Goal: Task Accomplishment & Management: Complete application form

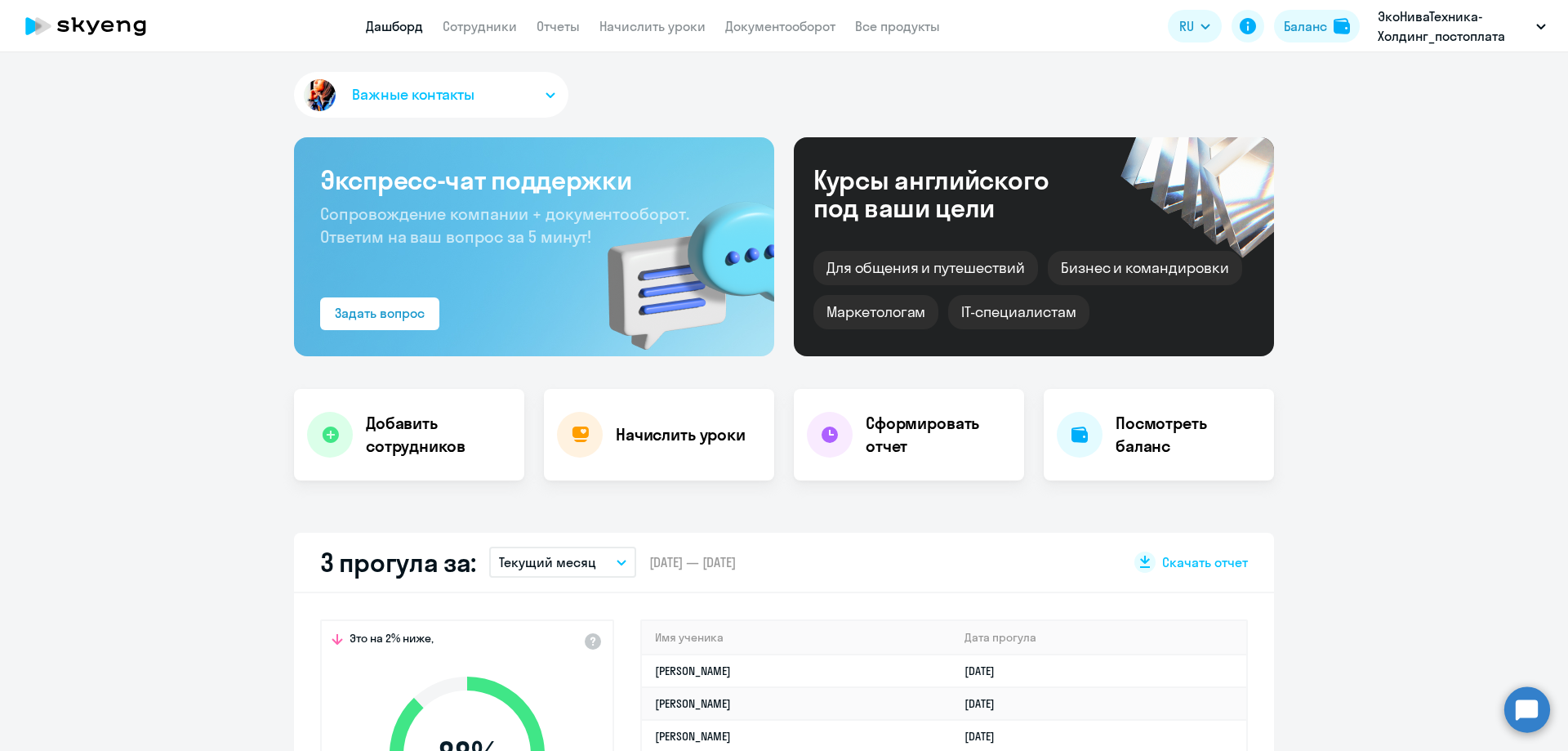
scroll to position [81, 0]
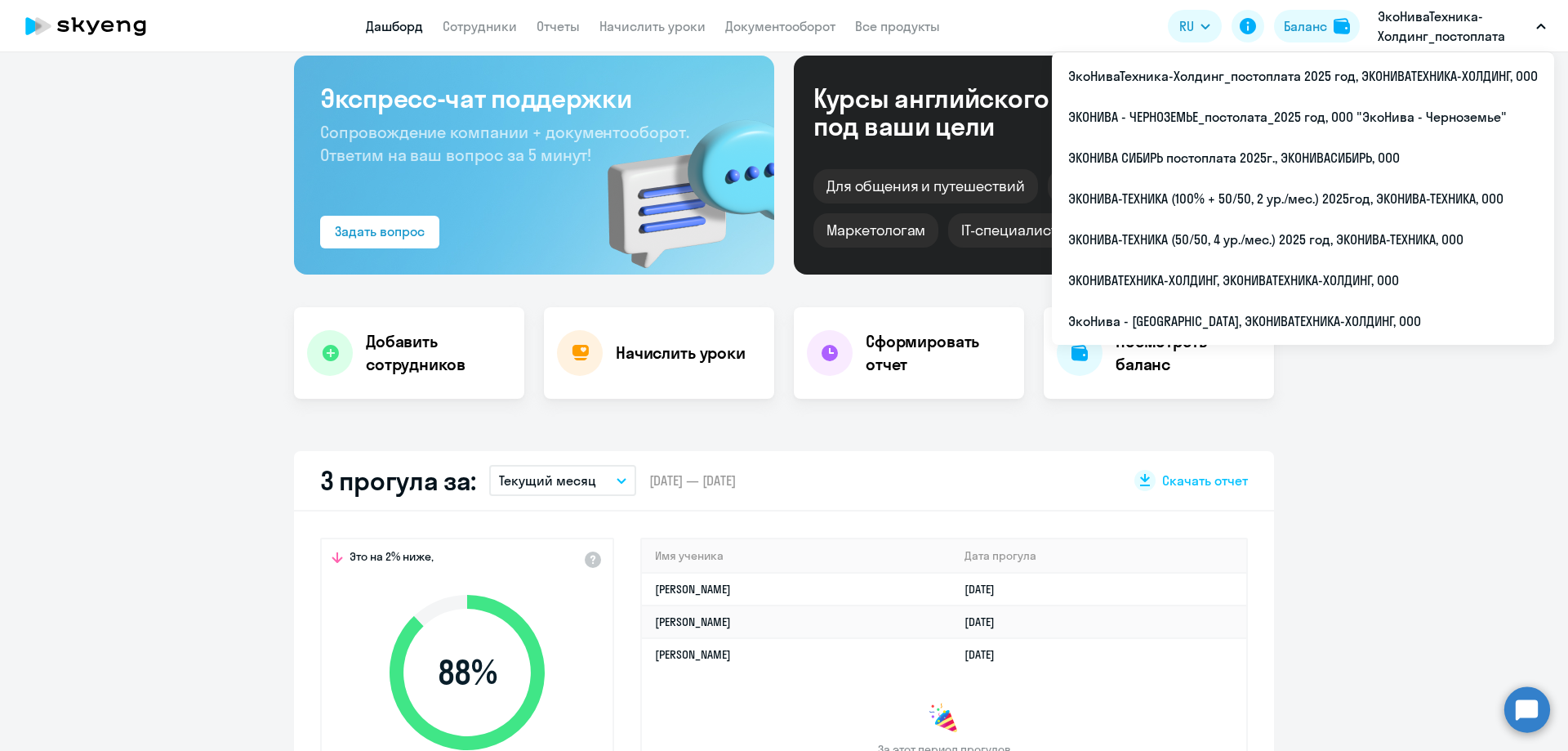
click at [1442, 32] on p "ЭкоНиваТехника-Холдинг_постоплата 2025 год, ЭКОНИВАТЕХНИКА-ХОЛДИНГ, ООО" at bounding box center [1453, 26] width 152 height 39
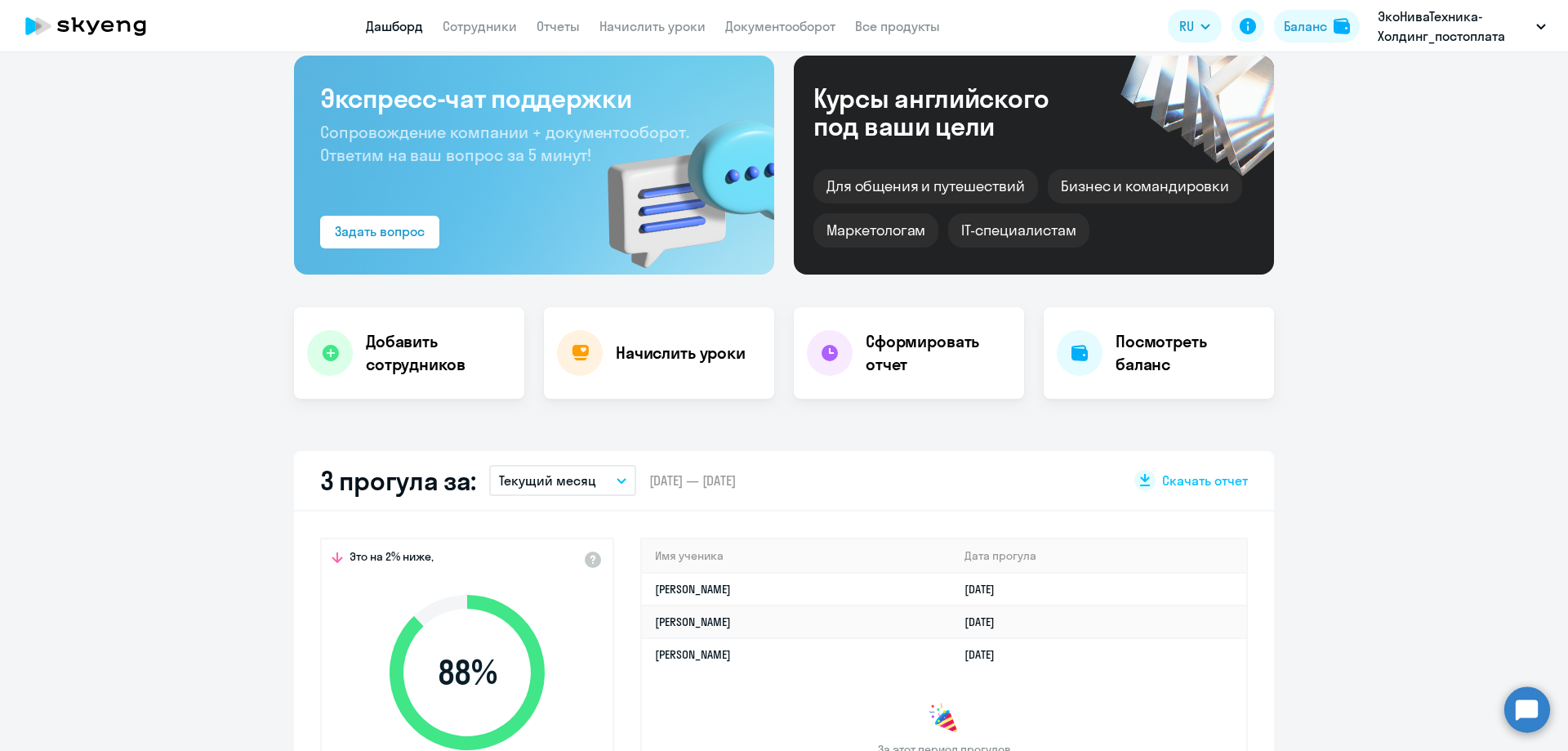
click at [1442, 32] on p "ЭкоНиваТехника-Холдинг_постоплата 2025 год, ЭКОНИВАТЕХНИКА-ХОЛДИНГ, ООО" at bounding box center [1453, 26] width 152 height 39
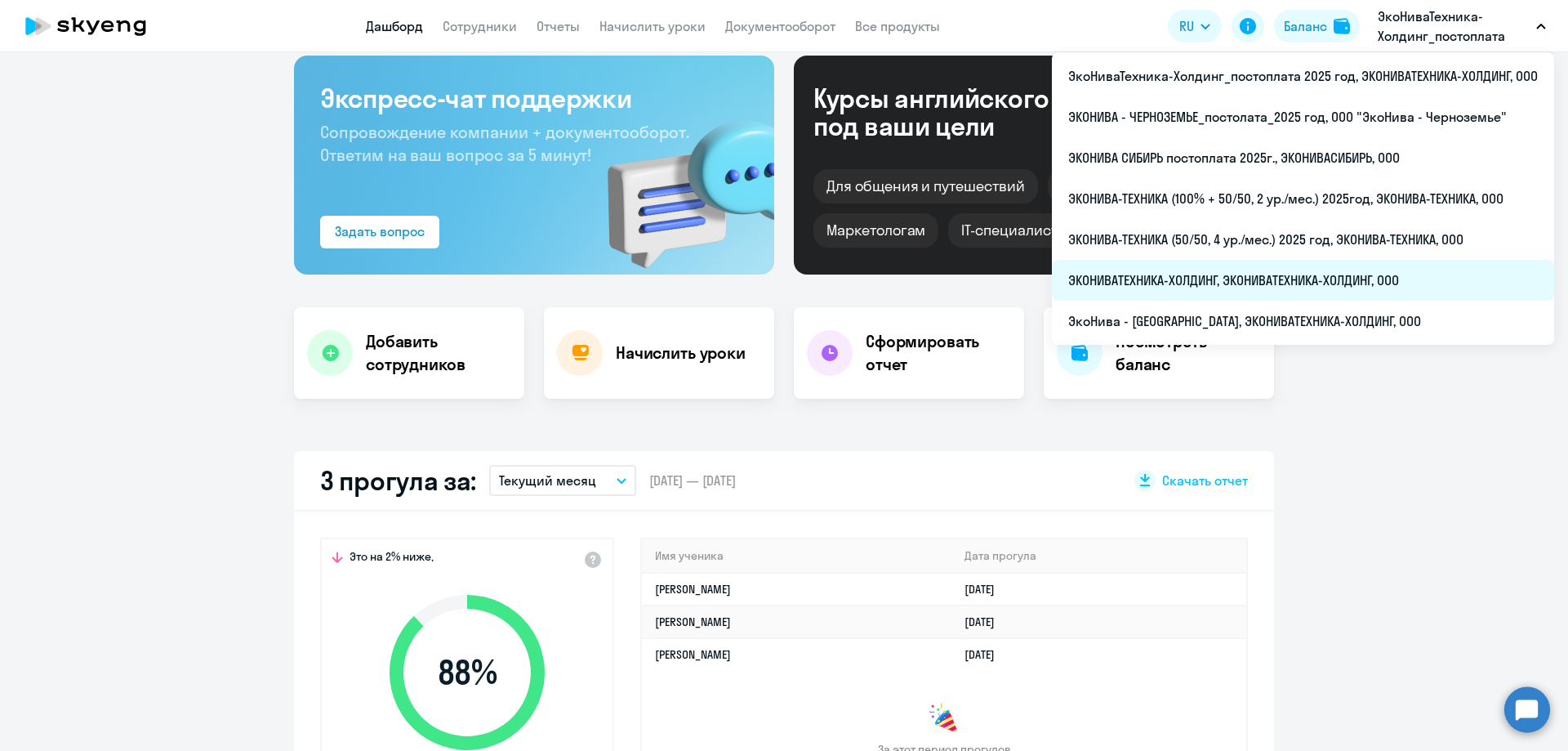
click at [1294, 287] on li "ЭКОНИВАТЕХНИКА-ХОЛДИНГ, ЭКОНИВАТЕХНИКА-ХОЛДИНГ, ООО" at bounding box center [1302, 280] width 502 height 41
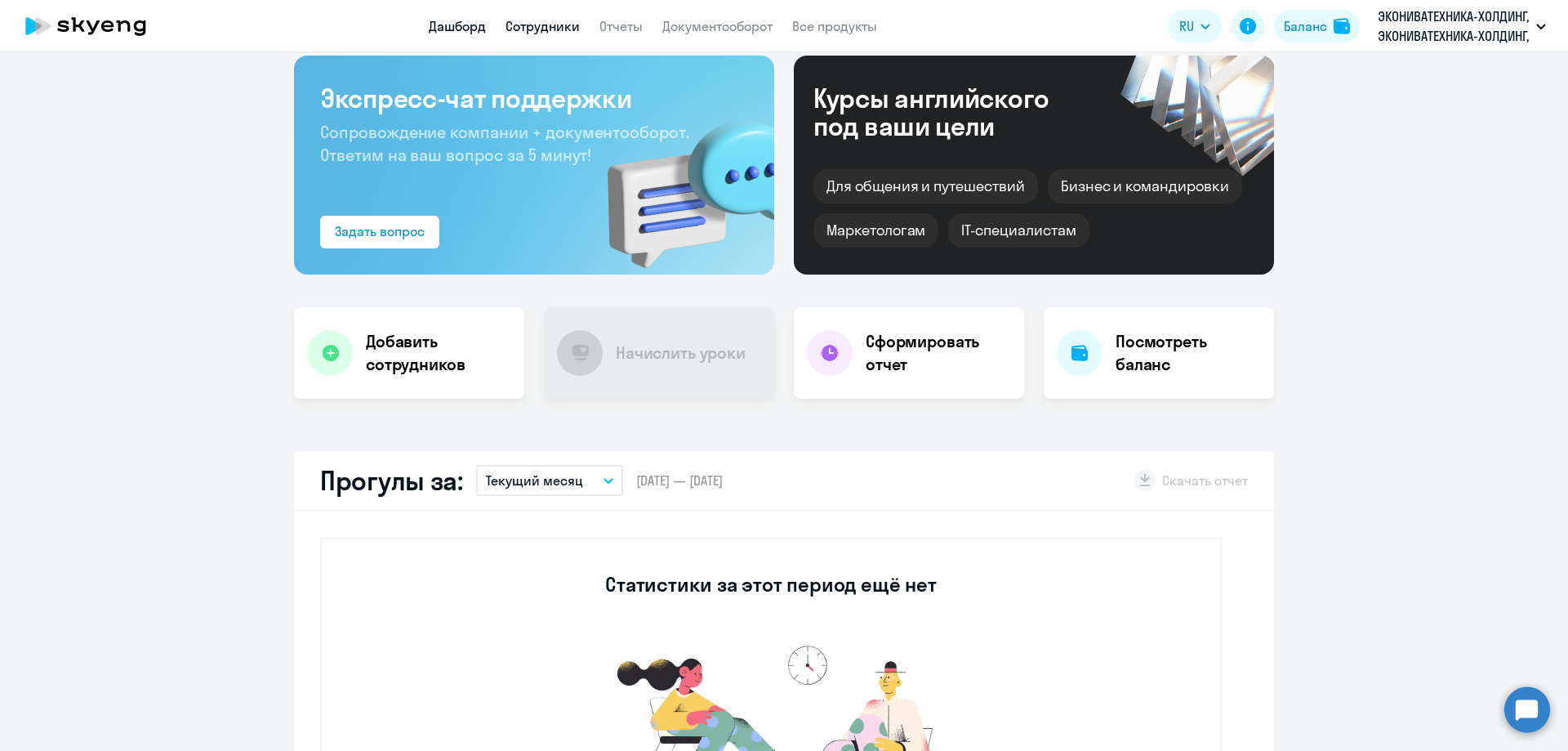
click at [527, 18] on app-menu-item-link "Сотрудники" at bounding box center [542, 27] width 74 height 21
click at [527, 19] on link "Сотрудники" at bounding box center [542, 27] width 74 height 17
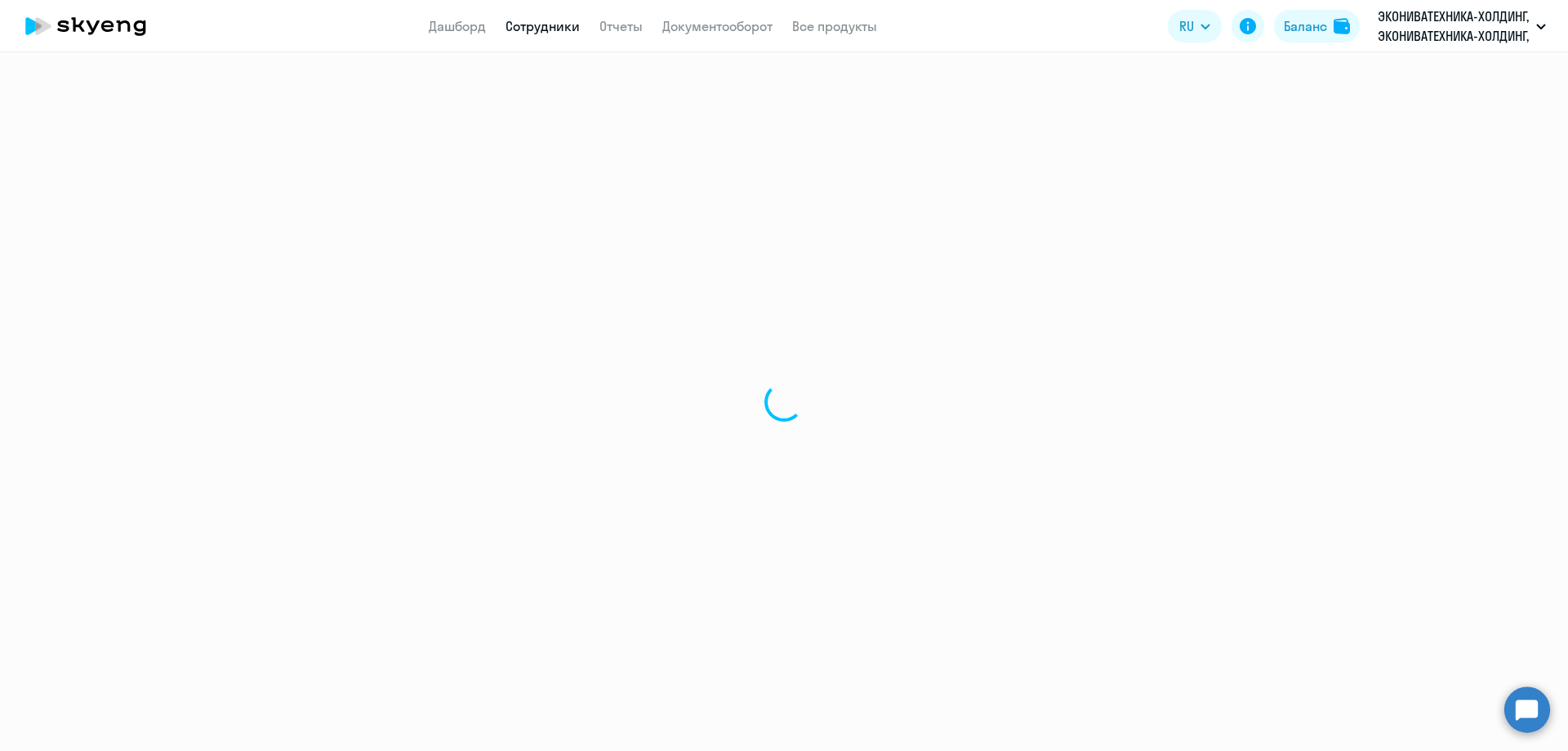
select select "30"
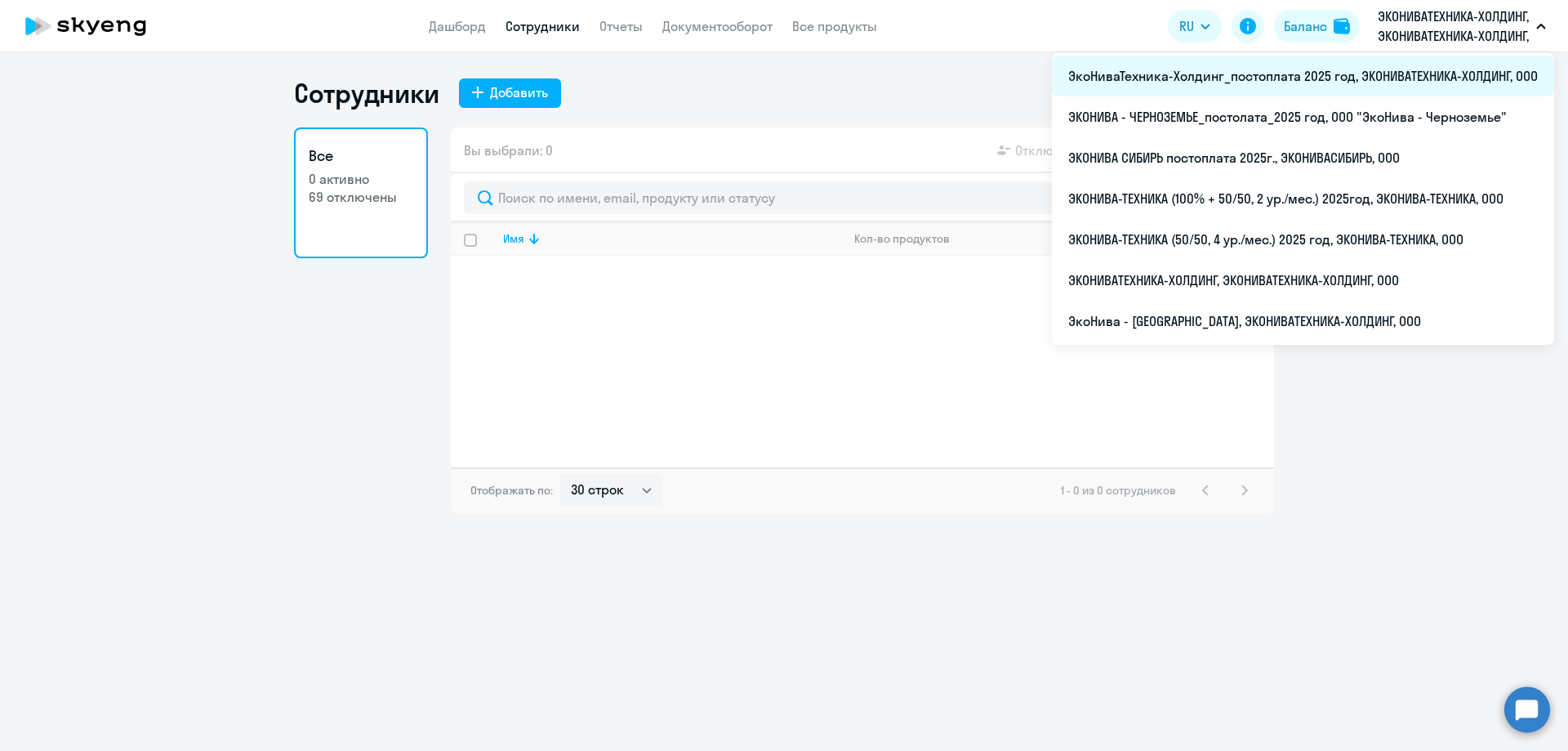
click at [1280, 82] on li "ЭкоНиваТехника-Холдинг_постоплата 2025 год, ЭКОНИВАТЕХНИКА-ХОЛДИНГ, ООО" at bounding box center [1302, 76] width 502 height 41
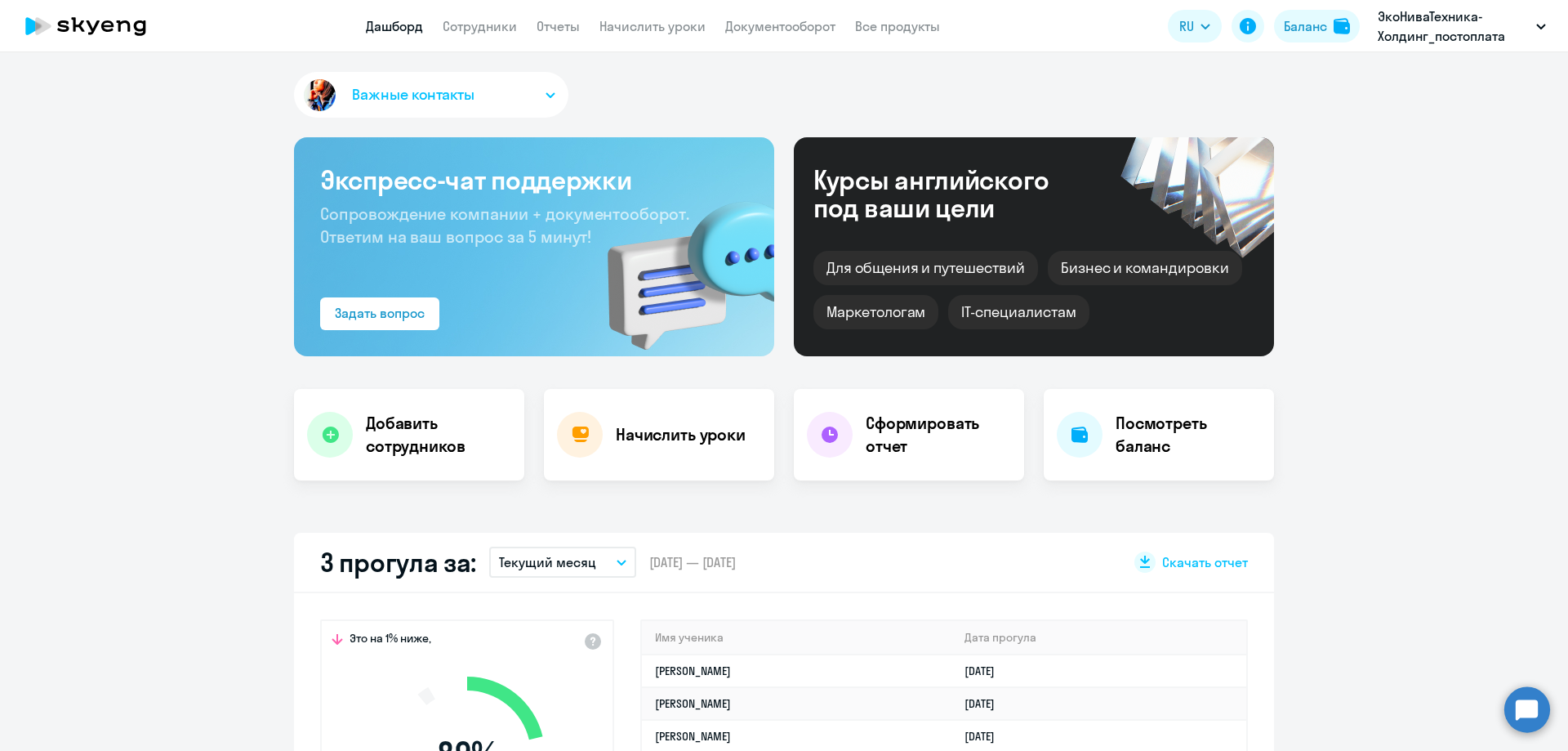
select select "30"
click at [447, 41] on app-header "Дашборд Сотрудники Отчеты Начислить уроки Документооборот Все продукты Дашборд …" at bounding box center [784, 26] width 1568 height 52
click at [457, 32] on link "Сотрудники" at bounding box center [479, 27] width 74 height 17
select select "30"
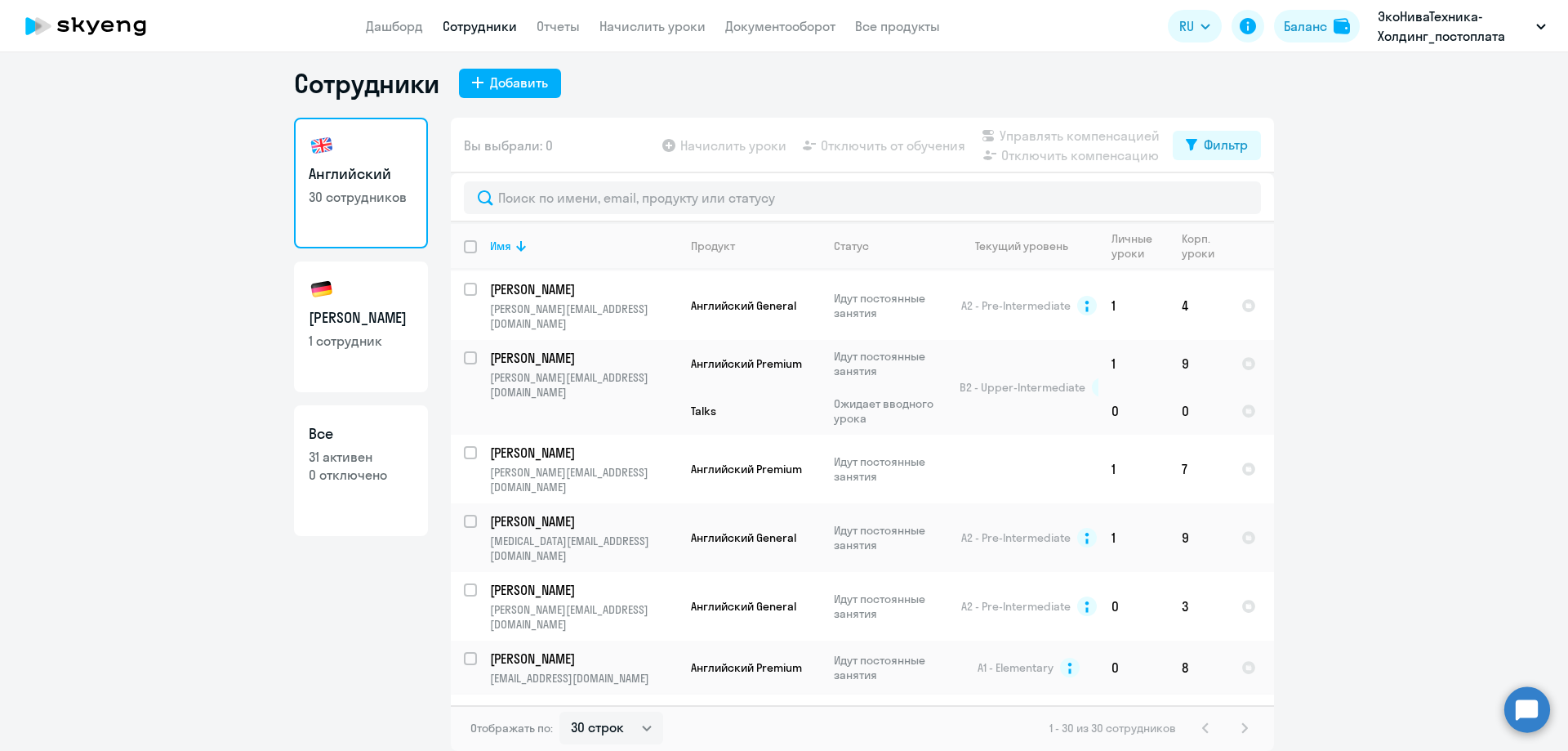
scroll to position [1512, 0]
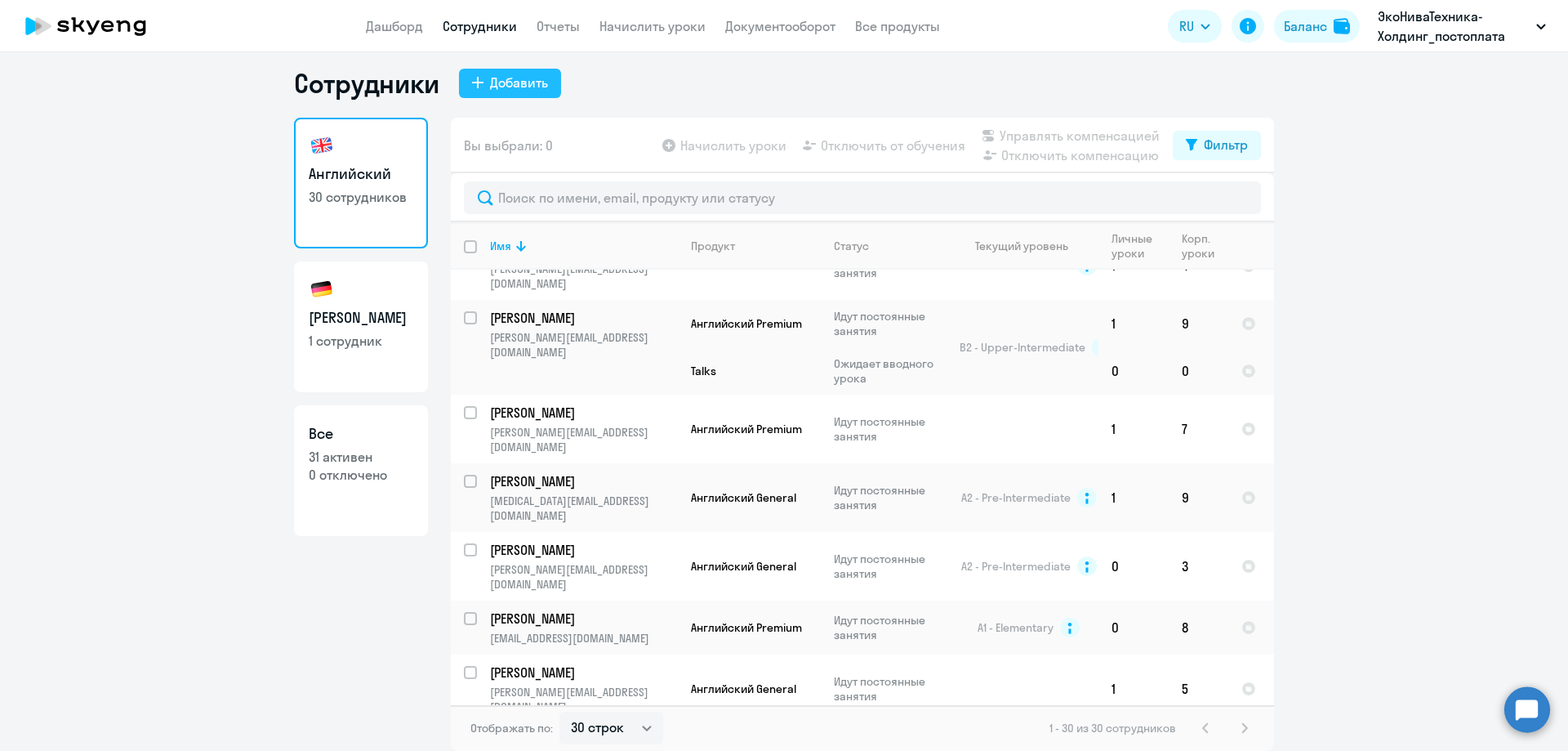
click at [490, 73] on div "Добавить" at bounding box center [519, 83] width 58 height 20
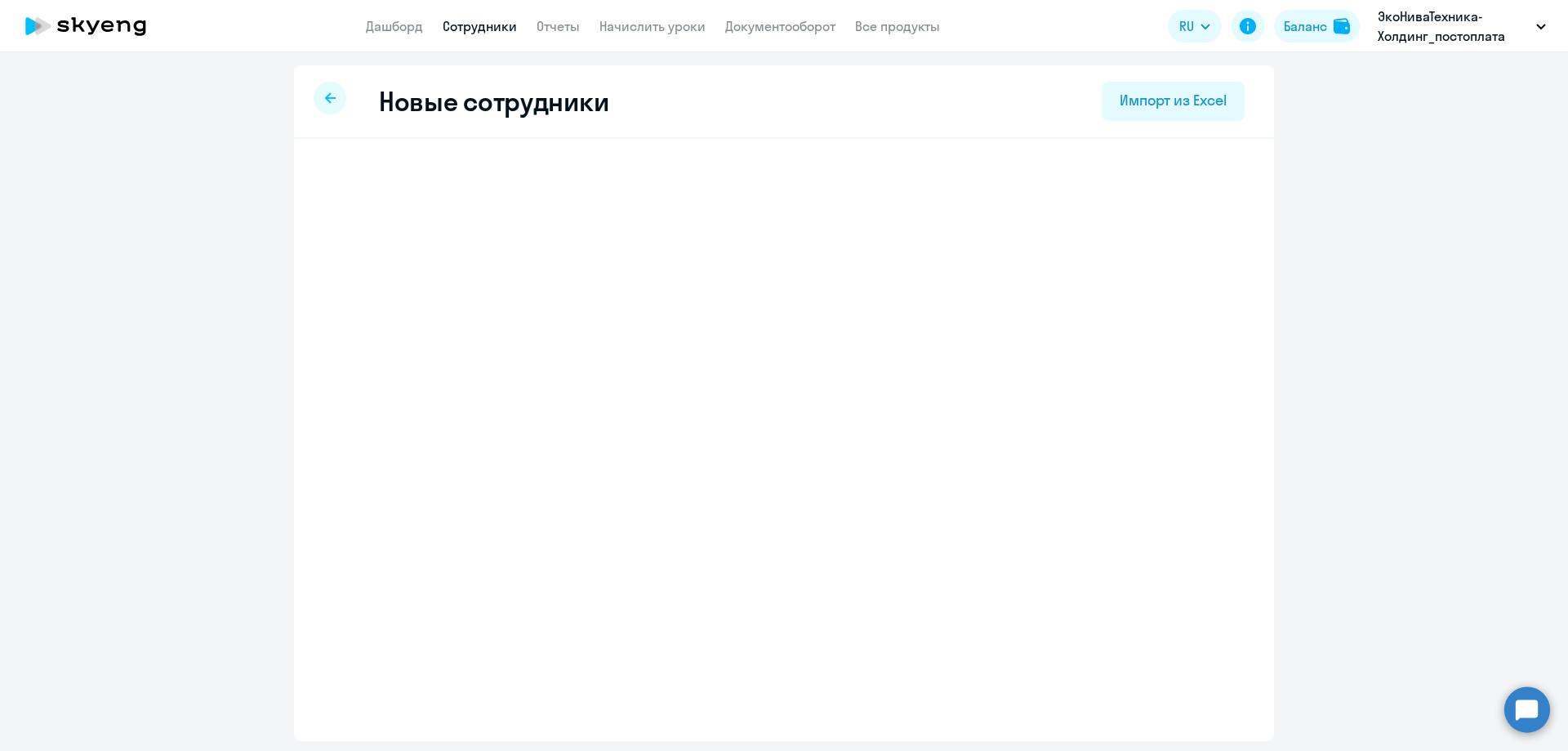
select select "english_adult_not_native_speaker"
select select "3"
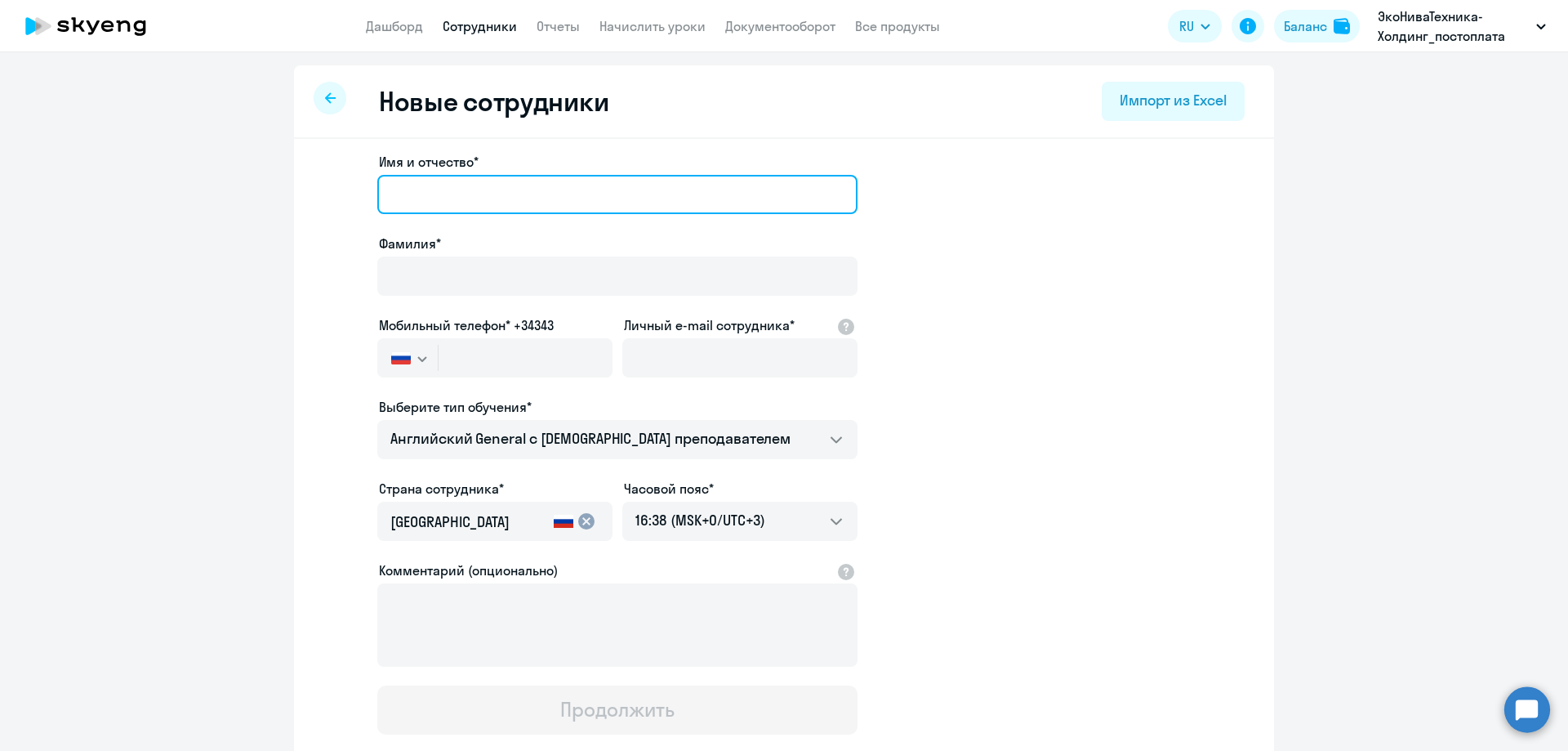
click at [488, 179] on input "Имя и отчество*" at bounding box center [617, 194] width 480 height 39
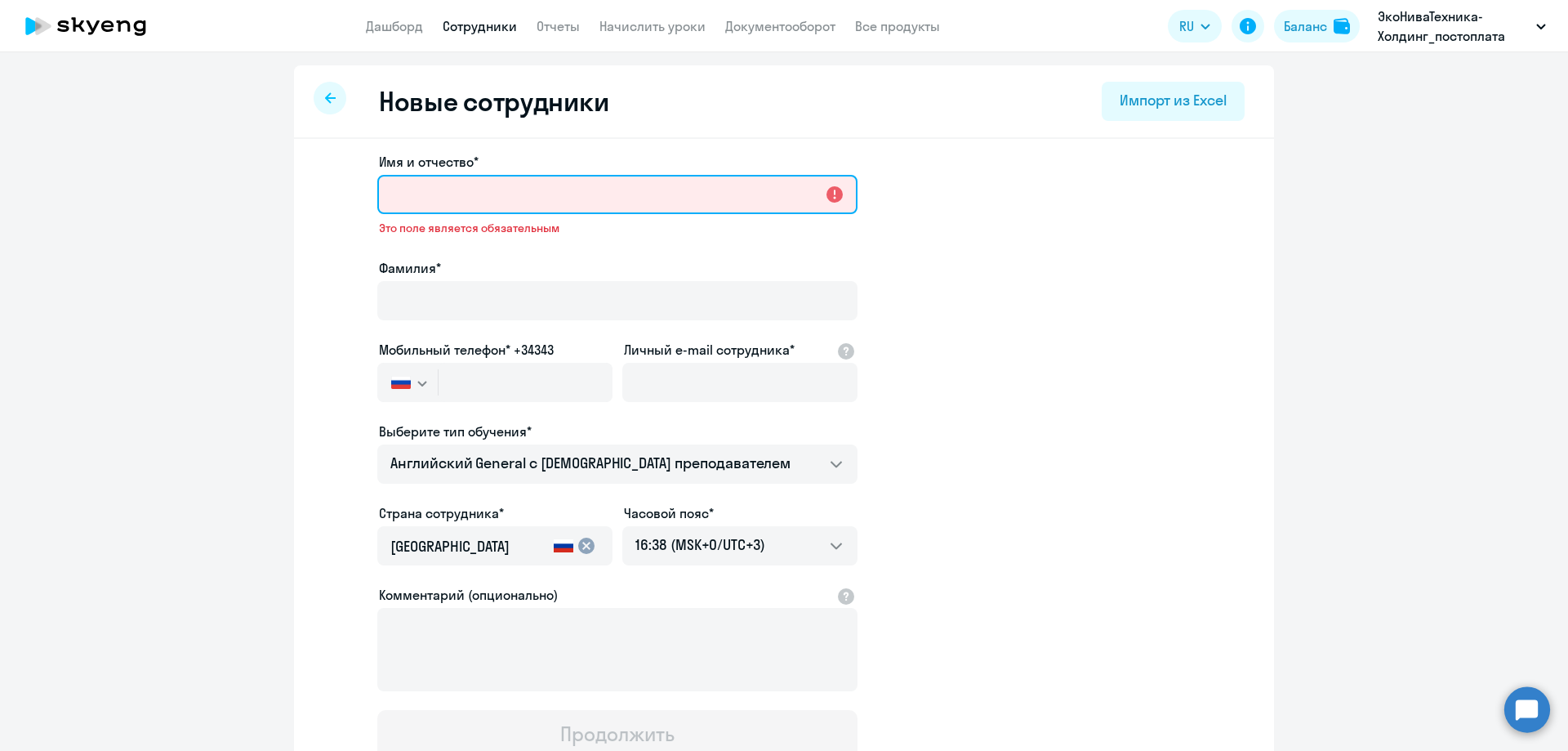
paste input "[PERSON_NAME]"
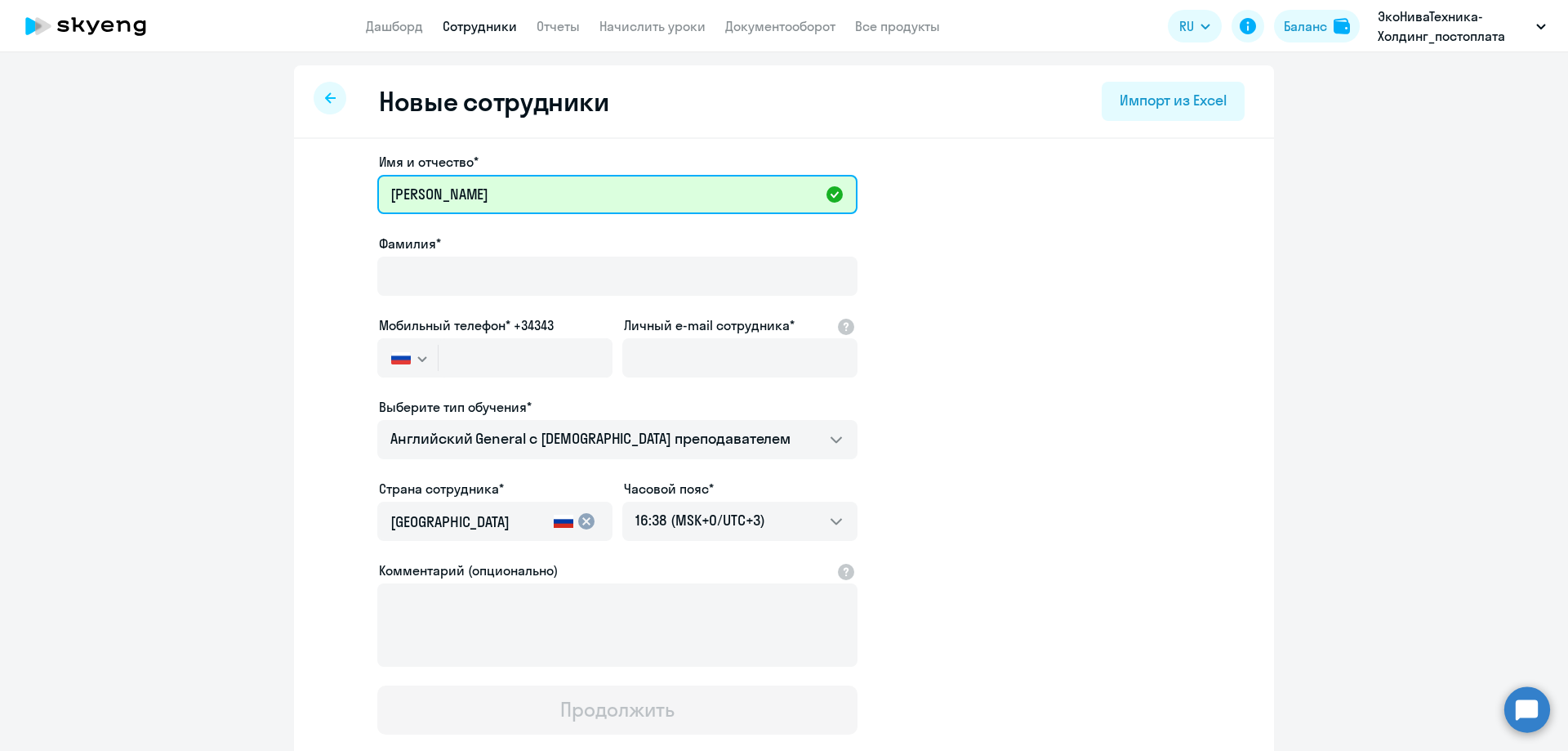
drag, startPoint x: 447, startPoint y: 197, endPoint x: 313, endPoint y: 199, distance: 134.0
click at [313, 199] on div "Имя и отчество* [PERSON_NAME]* Мобильный телефон* +34343 [GEOGRAPHIC_DATA] +7 […" at bounding box center [784, 498] width 980 height 718
type input "Юлия"
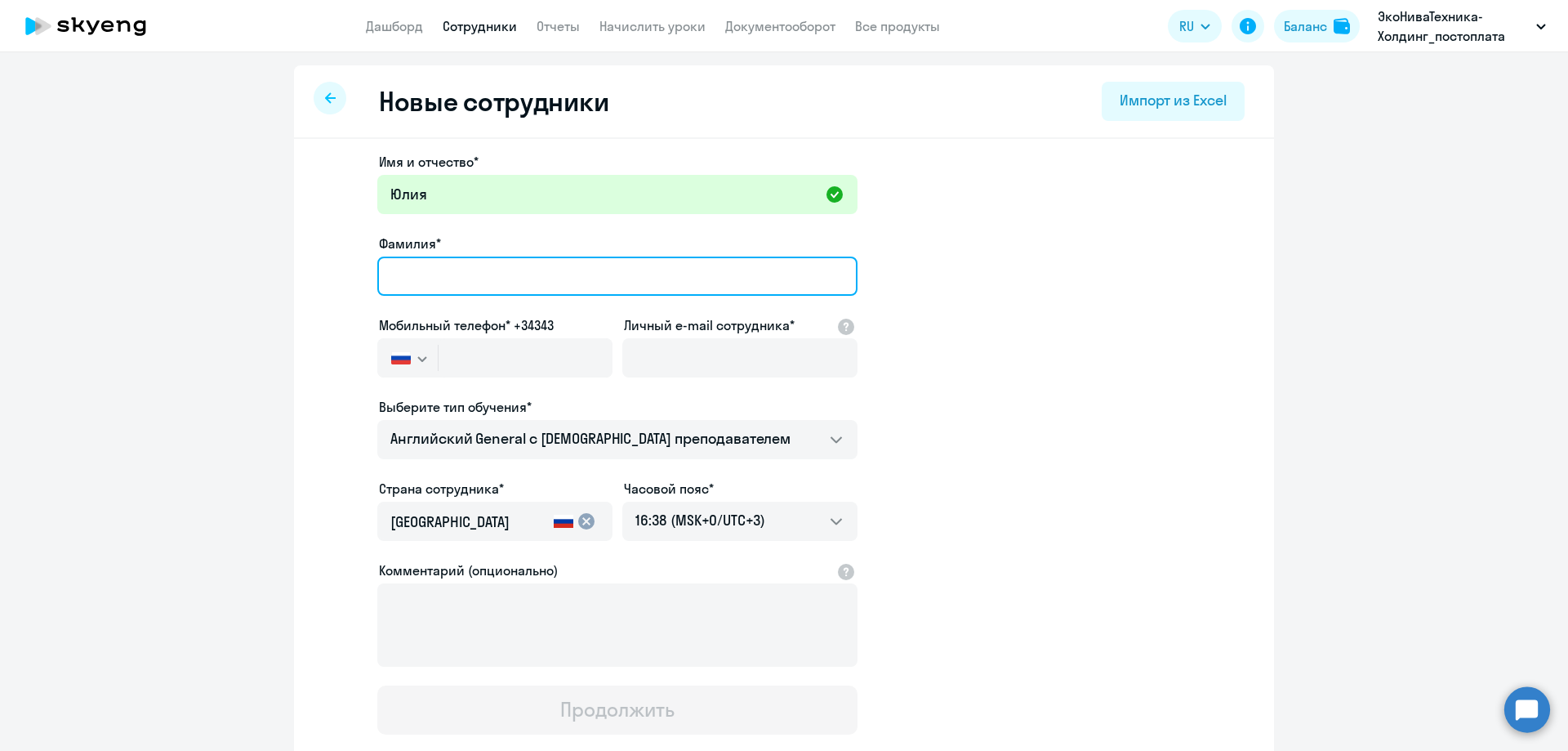
click at [433, 282] on input "Фамилия*" at bounding box center [617, 276] width 480 height 39
paste input "[PERSON_NAME]"
type input "[PERSON_NAME]"
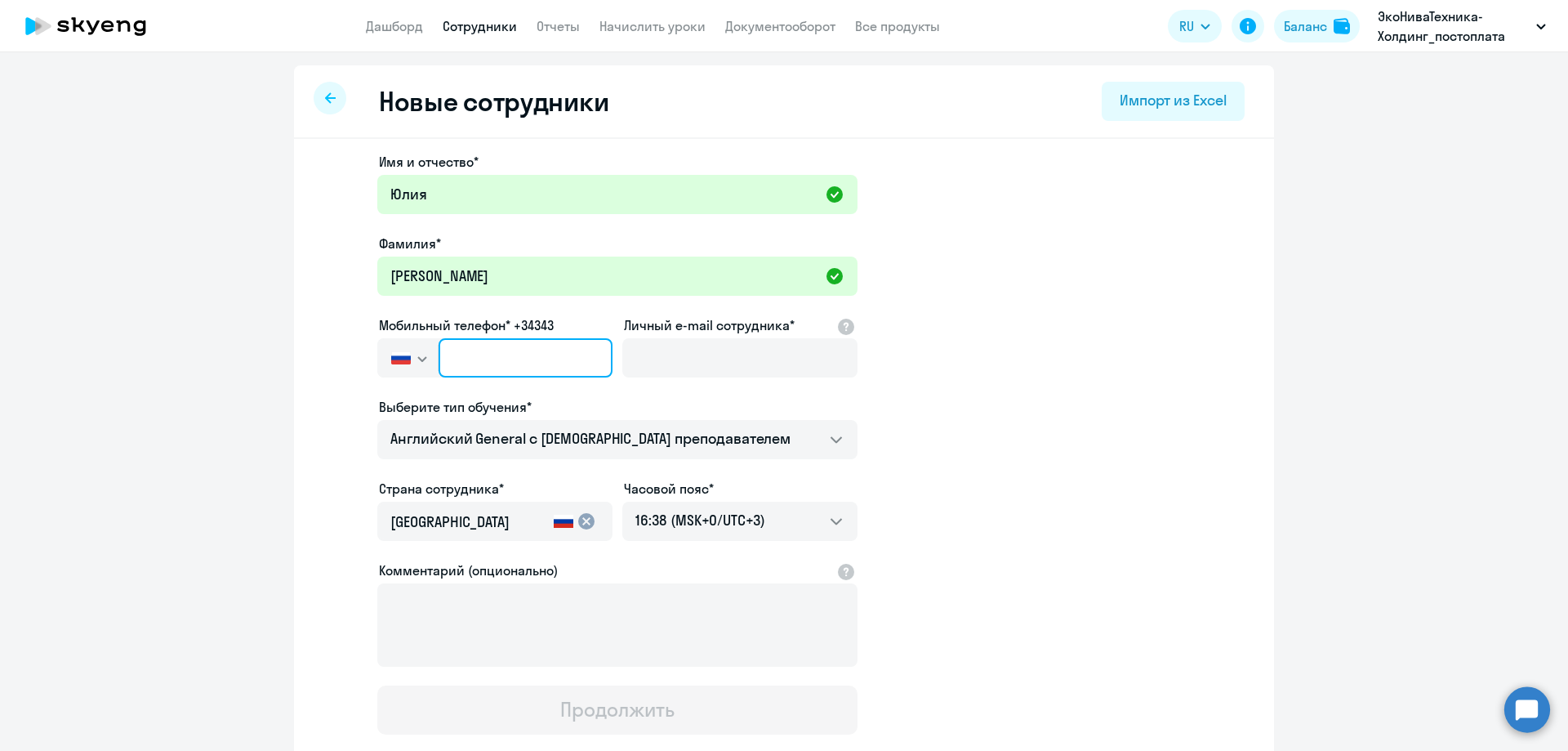
click at [468, 356] on input "text" at bounding box center [525, 357] width 174 height 39
paste input "[PHONE_NUMBER]"
type input "[PHONE_NUMBER]"
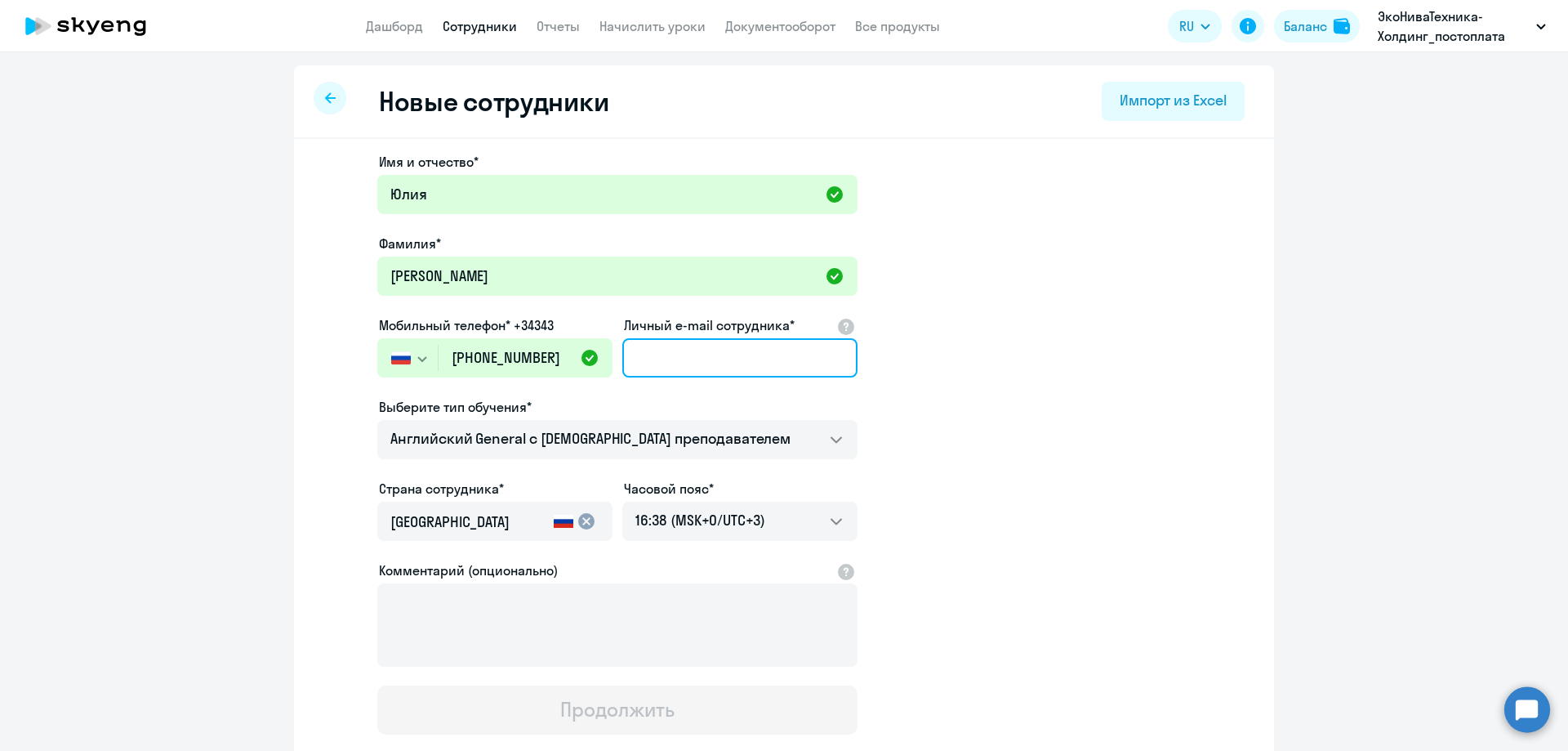
click at [683, 351] on input "Личный e-mail сотрудника*" at bounding box center [739, 357] width 235 height 39
paste input "[EMAIL_ADDRESS][DOMAIN_NAME]"
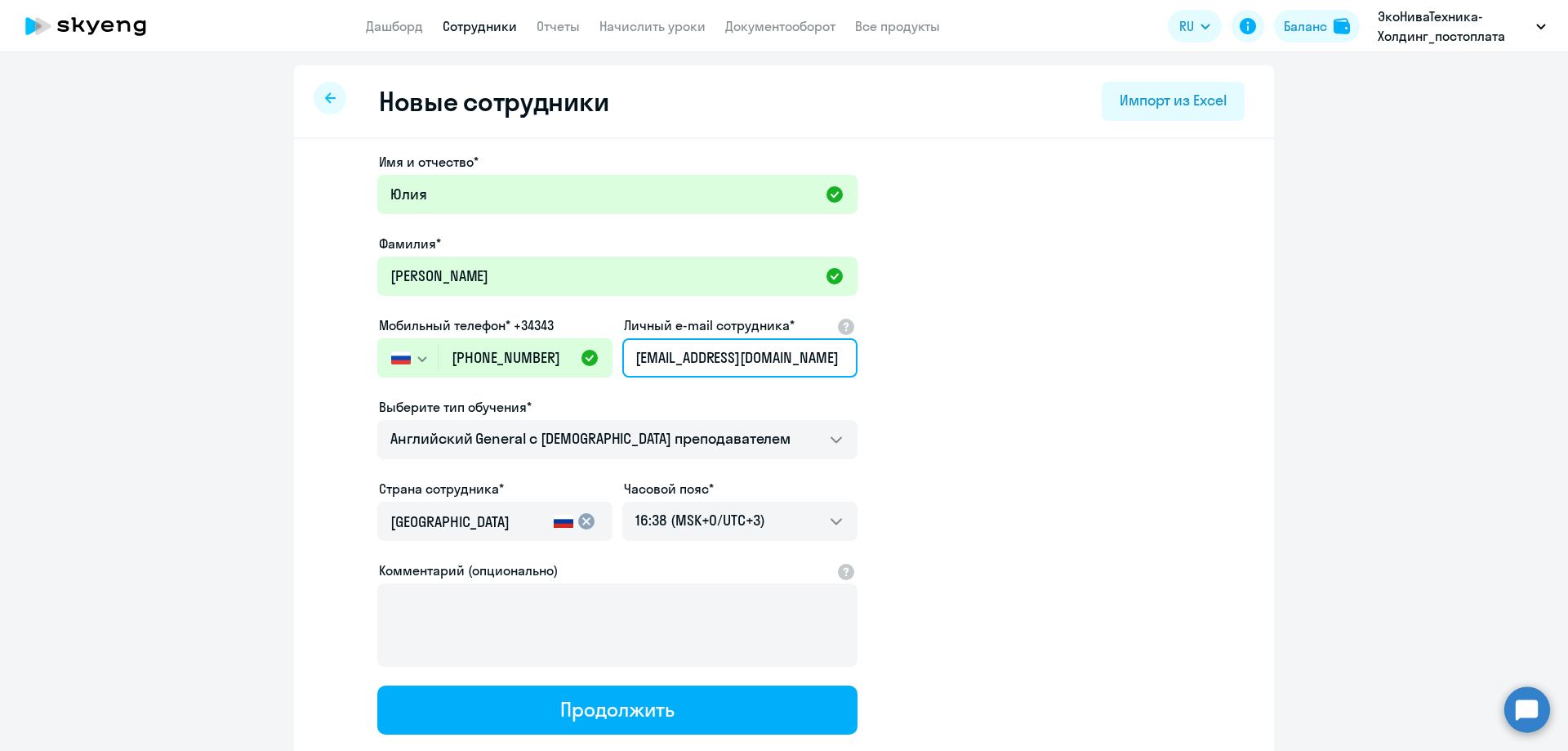
scroll to position [0, 11]
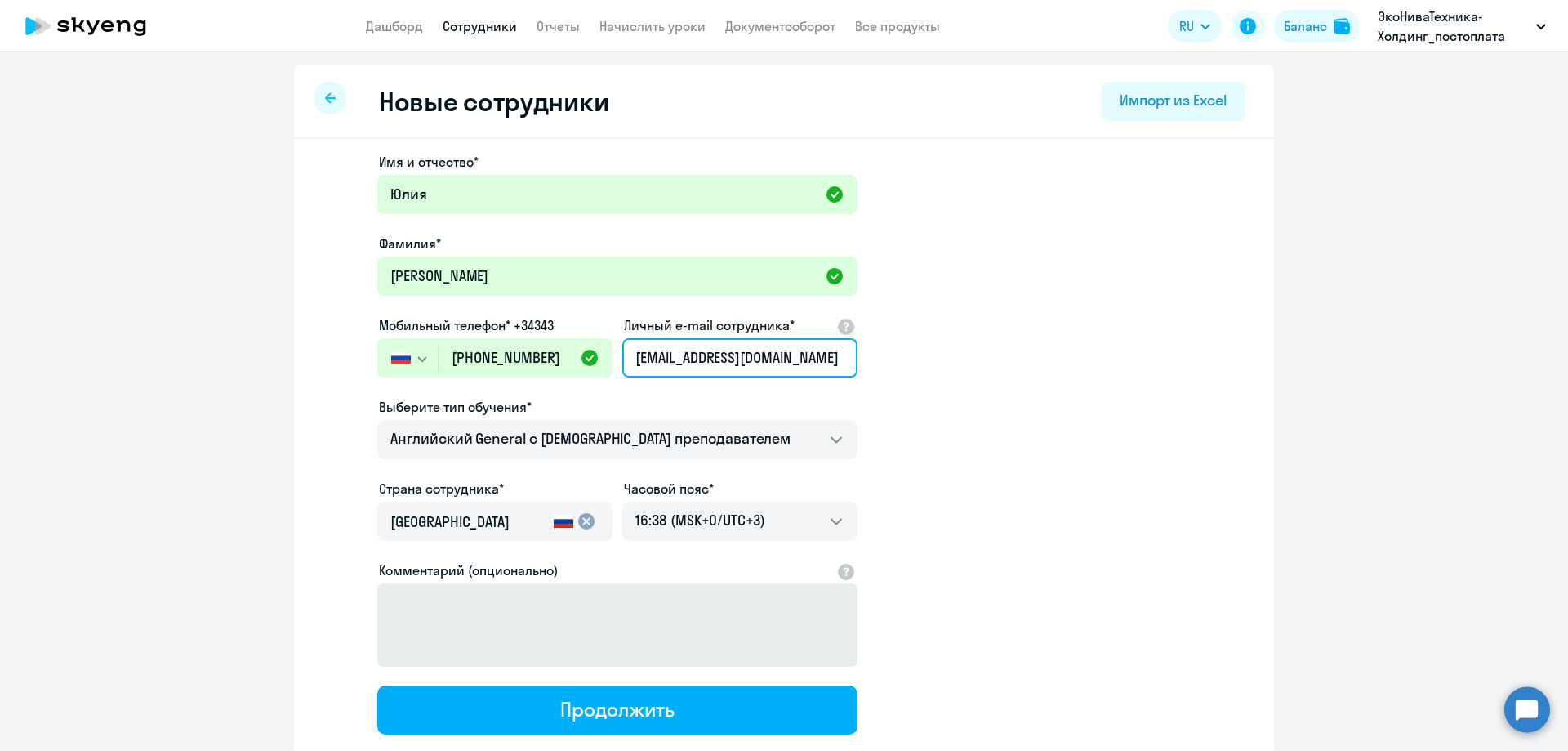
type input "[EMAIL_ADDRESS][DOMAIN_NAME]"
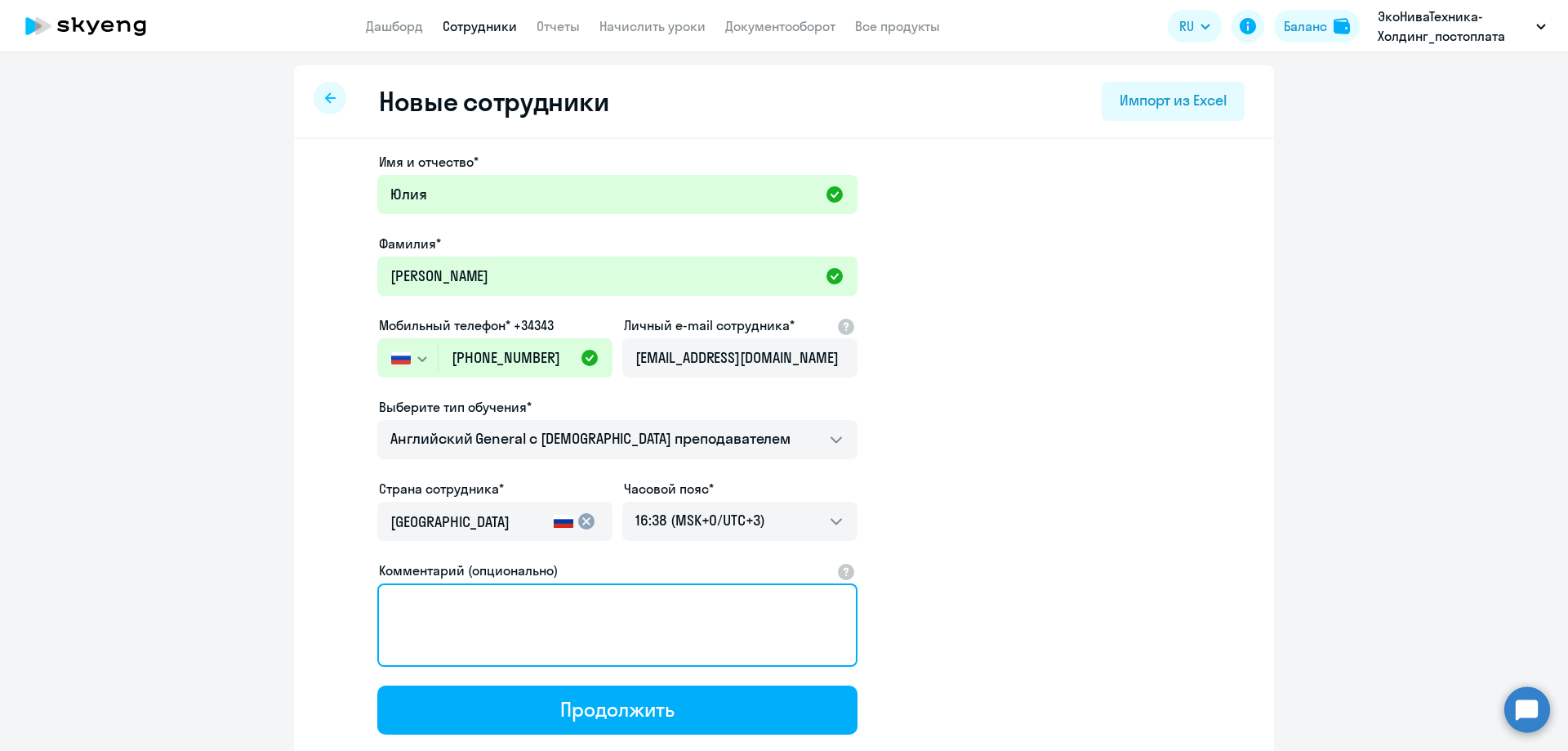
click at [552, 627] on textarea "Комментарий (опционально)" at bounding box center [617, 625] width 480 height 83
drag, startPoint x: 674, startPoint y: 619, endPoint x: 354, endPoint y: 606, distance: 320.3
click at [354, 606] on app-new-student-form "Имя и отчество* [PERSON_NAME]* [PERSON_NAME] Мобильный телефон* +34343 [GEOGRAP…" at bounding box center [783, 443] width 928 height 582
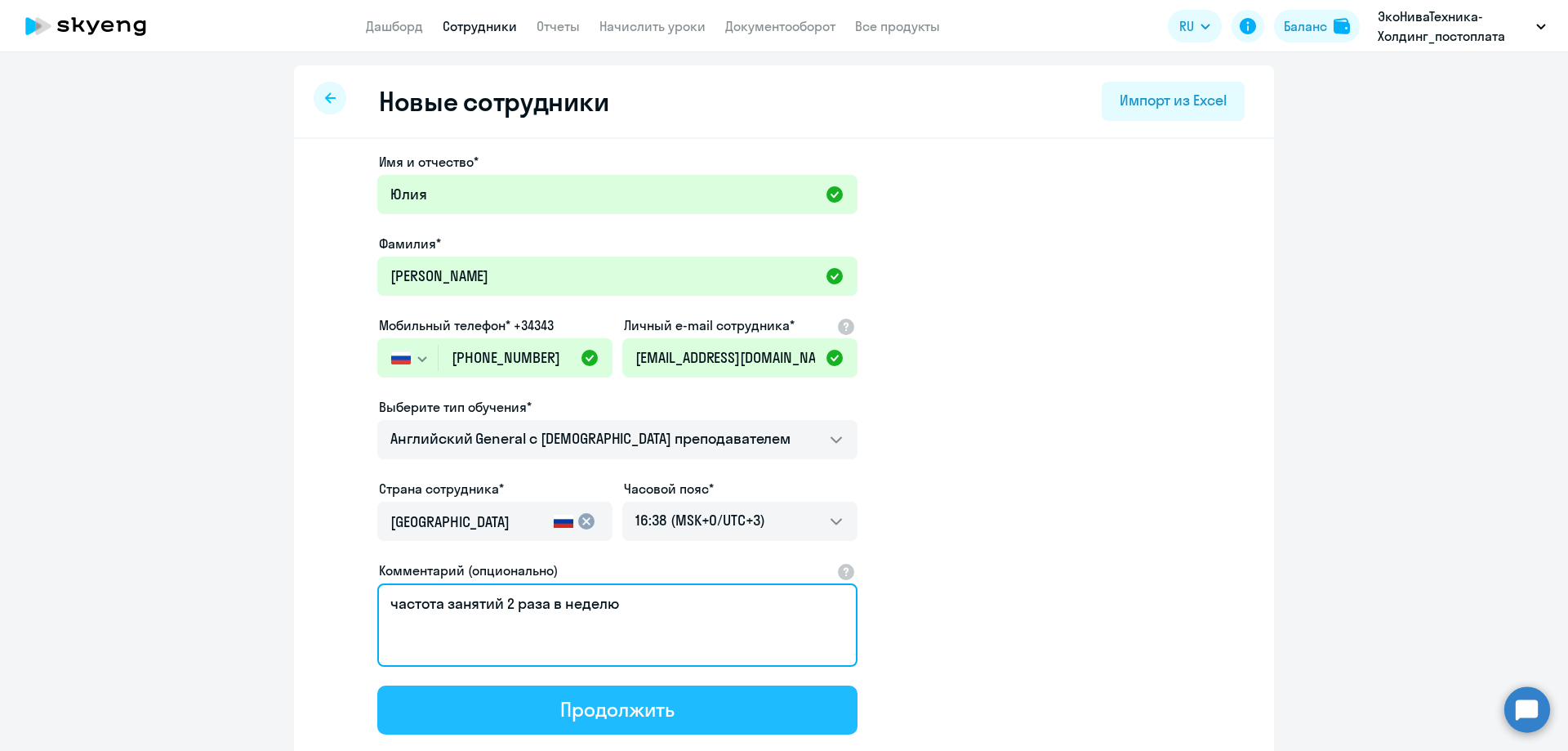
type textarea "частота занятий 2 раза в неделю"
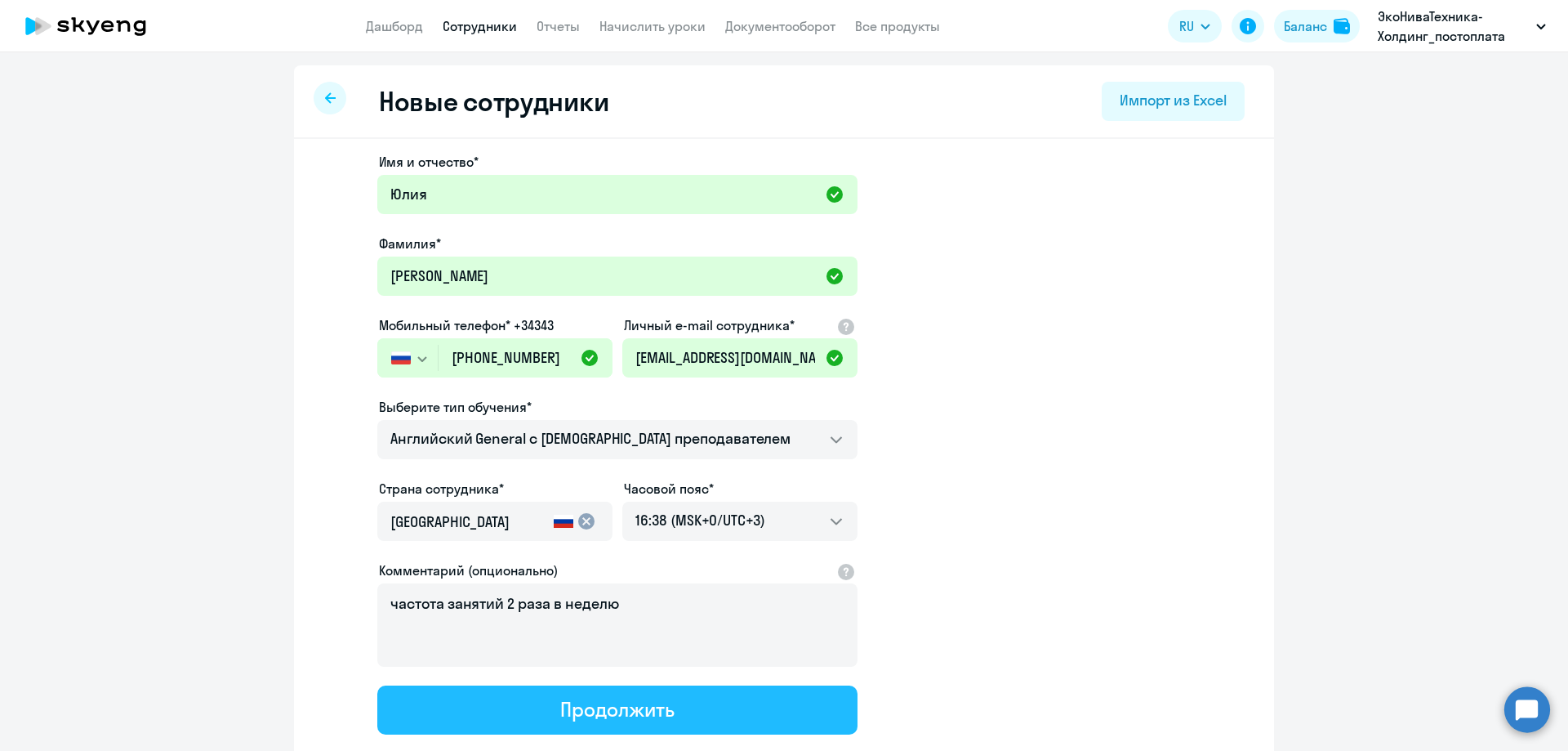
click at [712, 709] on button "Продолжить" at bounding box center [617, 709] width 480 height 49
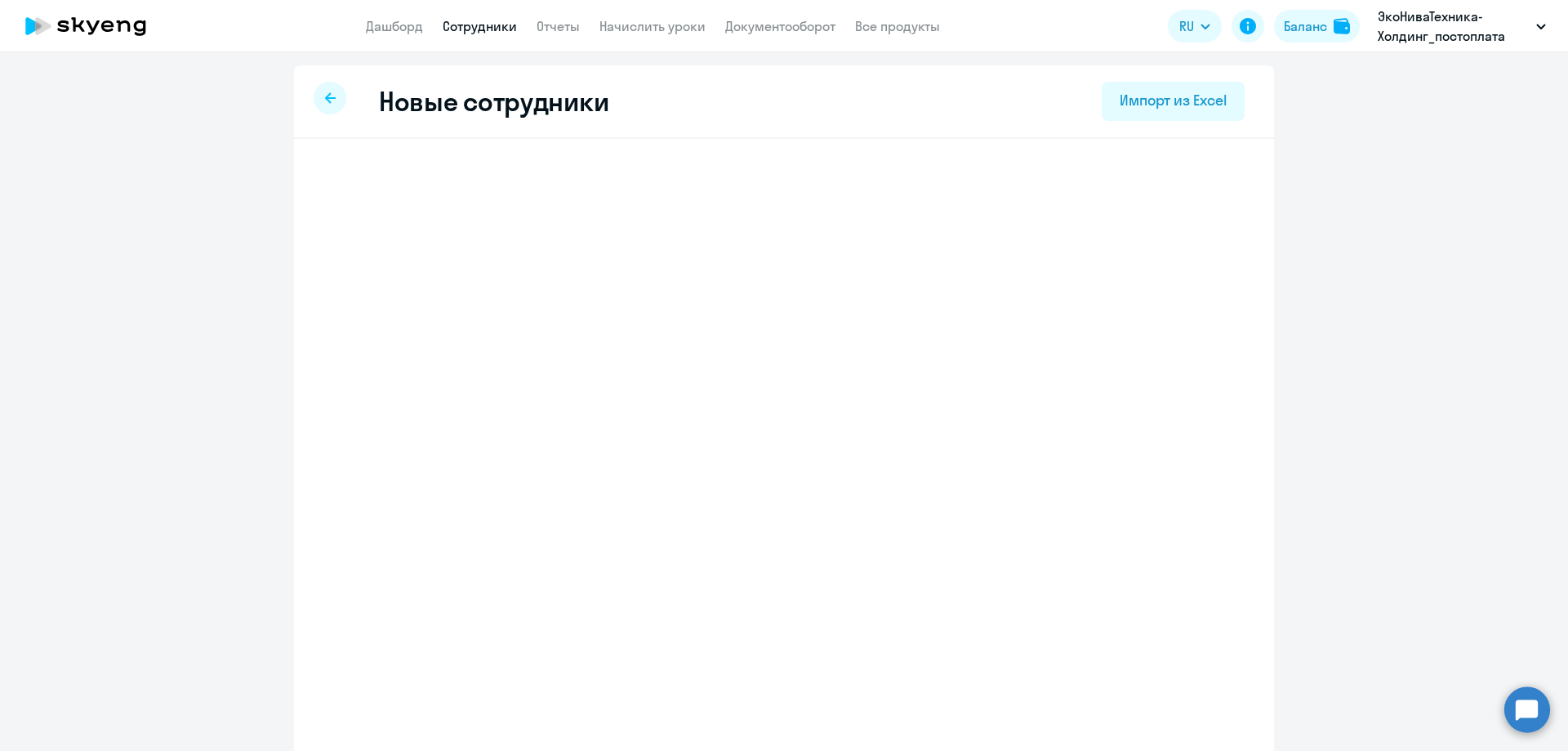
select select "english_adult_not_native_speaker"
select select "3"
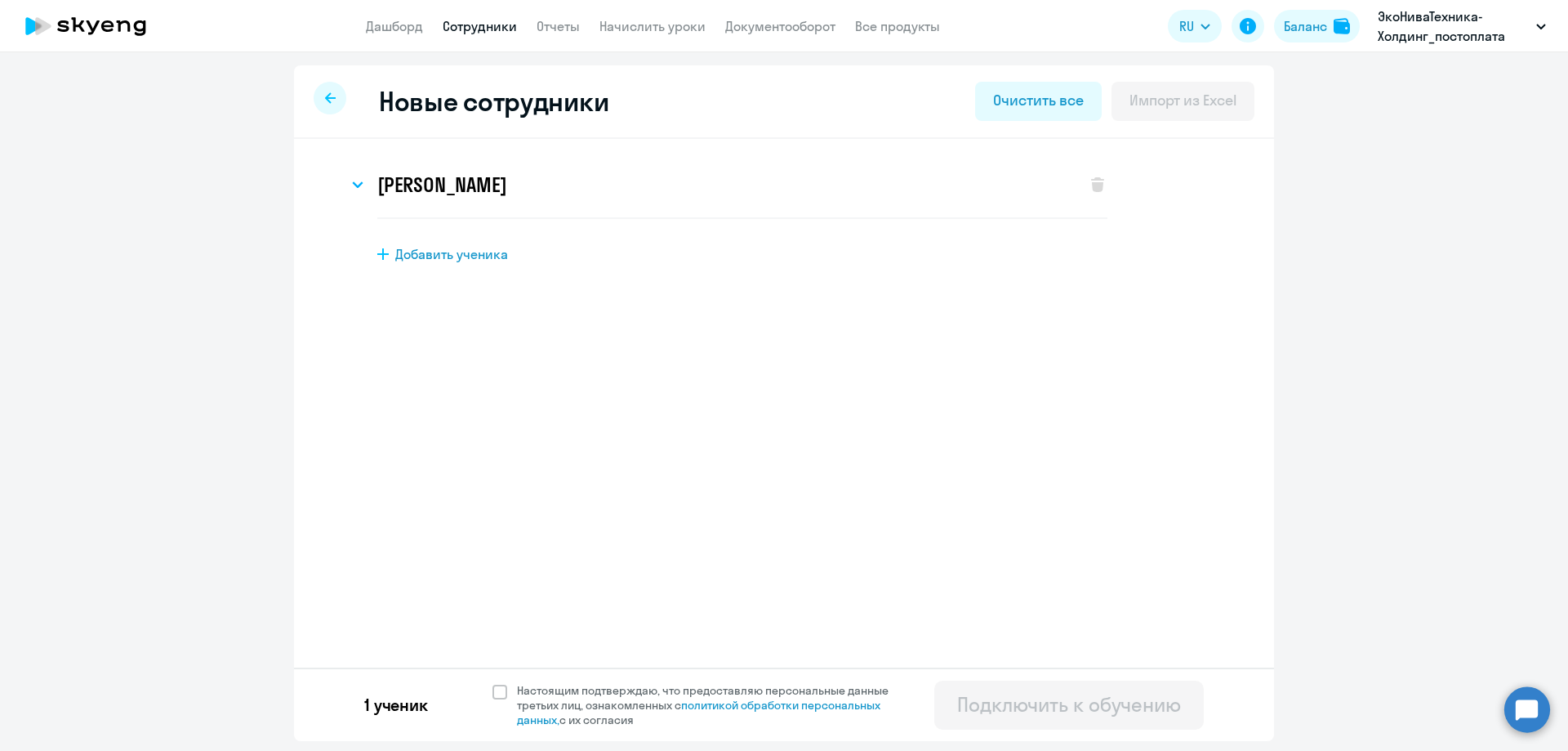
click at [445, 261] on span "Добавить ученика" at bounding box center [452, 254] width 113 height 18
select select "english_adult_not_native_speaker"
select select "3"
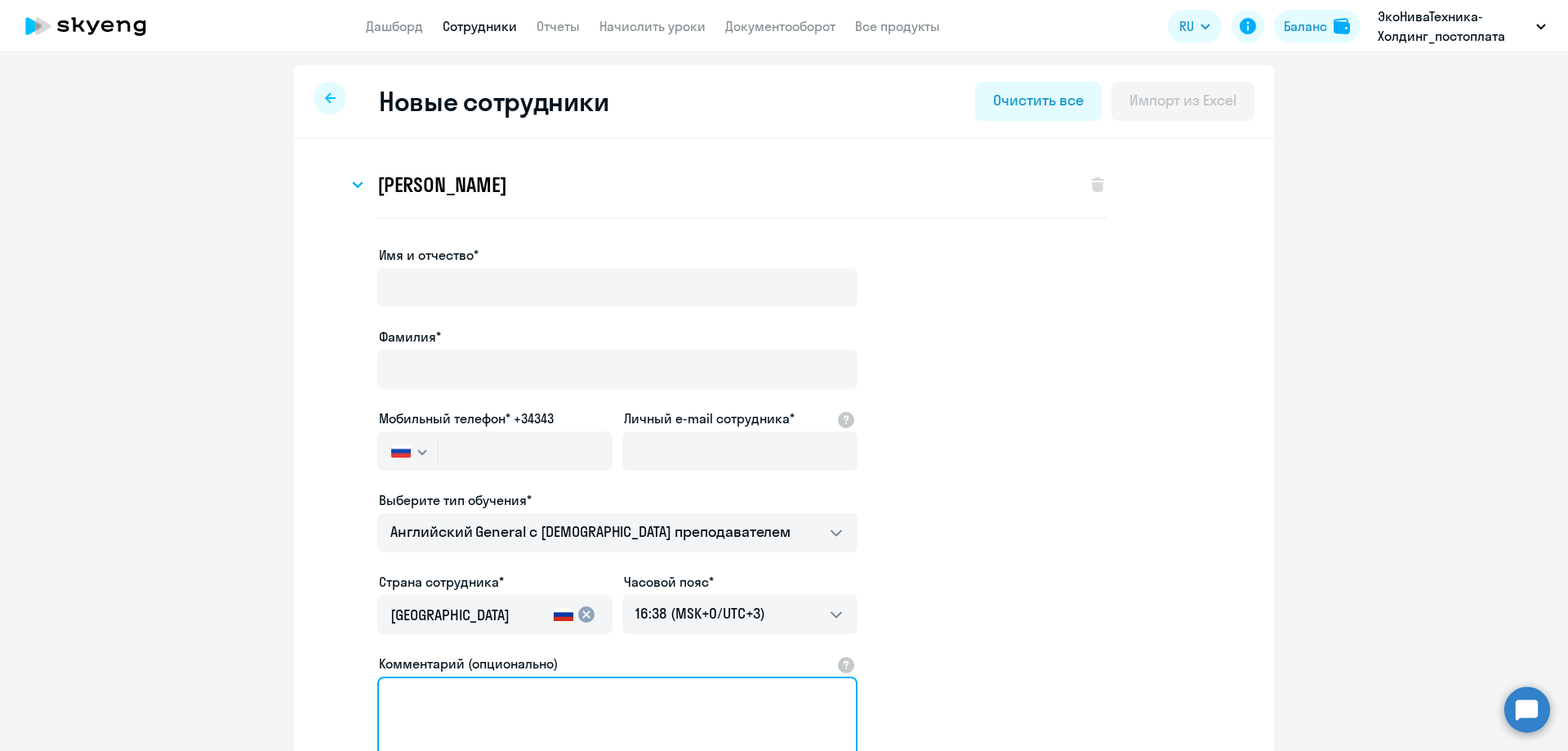
click at [490, 704] on textarea "Комментарий (опционально)" at bounding box center [617, 718] width 480 height 83
paste textarea "частота занятий 2 раза в неделю"
type textarea "частота занятий 2 раза в неделю"
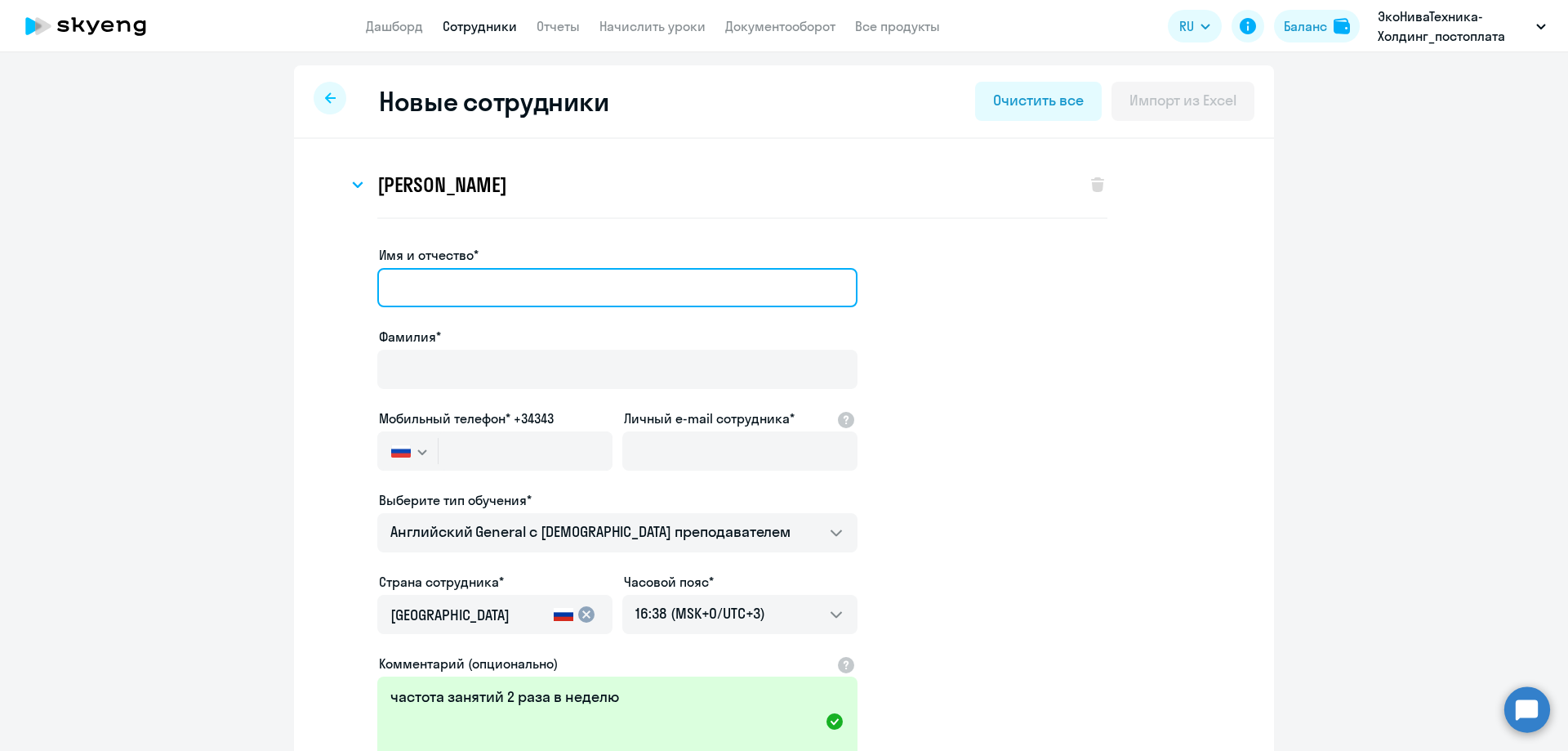
click at [483, 283] on input "Имя и отчество*" at bounding box center [617, 287] width 480 height 39
paste input "[PERSON_NAME]"
drag, startPoint x: 467, startPoint y: 292, endPoint x: 302, endPoint y: 291, distance: 165.0
click at [302, 291] on div "[PERSON_NAME] Имя и отчество* [PERSON_NAME]* [PERSON_NAME] Мобильный телефон* +…" at bounding box center [784, 544] width 980 height 811
type input "[PERSON_NAME]"
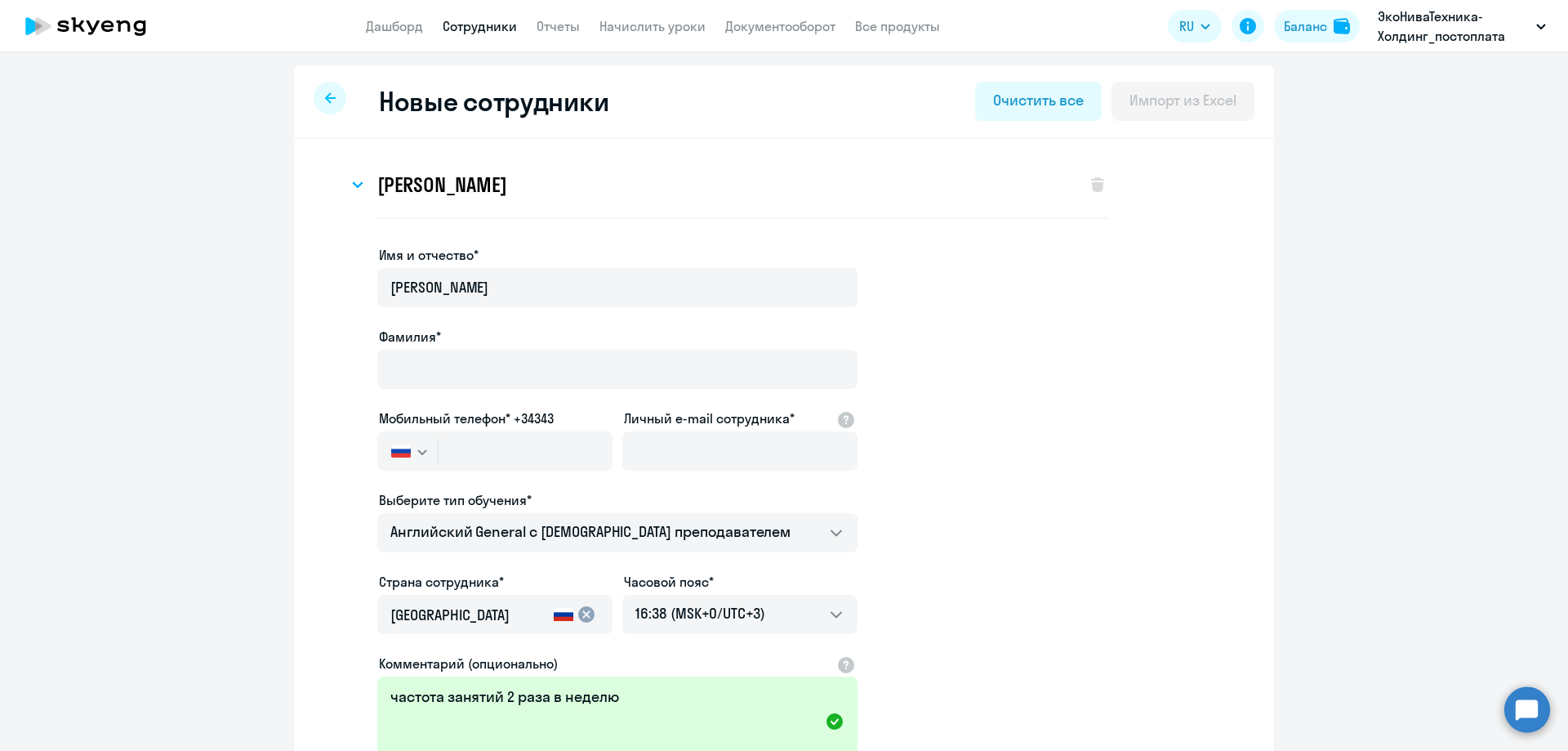
click at [446, 349] on div "Фамилия*" at bounding box center [617, 361] width 480 height 69
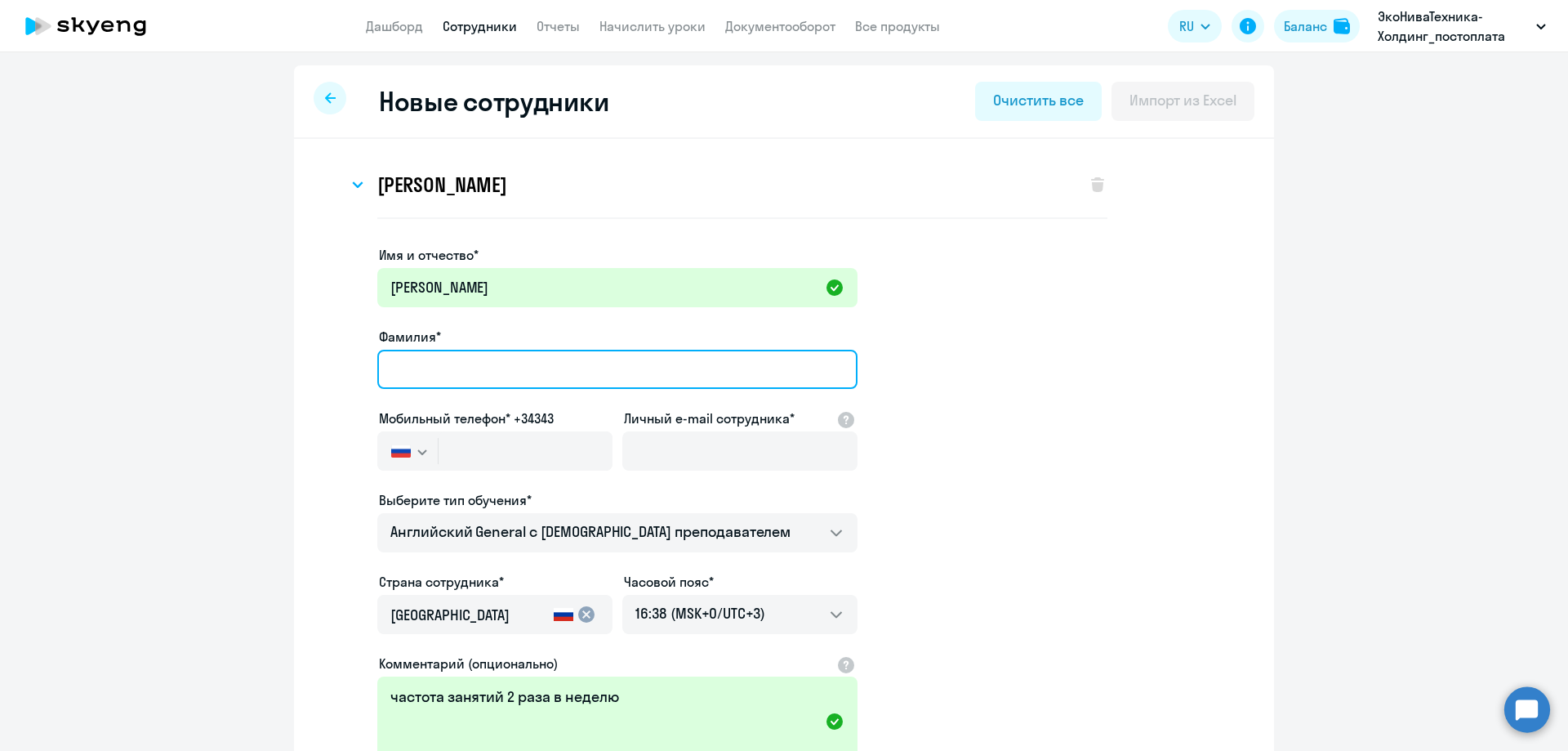
click at [438, 364] on input "Фамилия*" at bounding box center [617, 369] width 480 height 39
paste input "[PERSON_NAME]"
type input "[PERSON_NAME]"
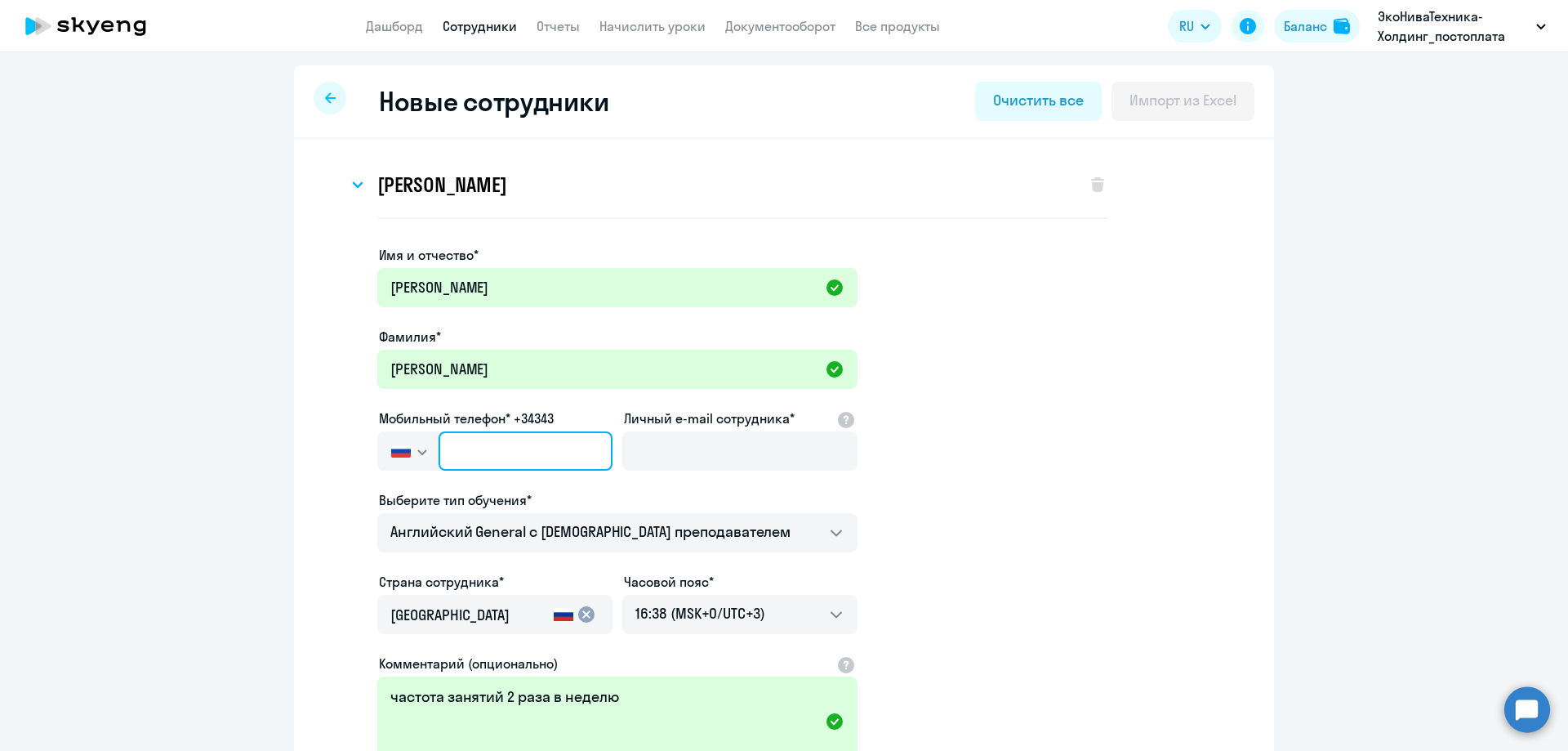
click at [551, 444] on input "text" at bounding box center [525, 450] width 174 height 39
paste input "[PHONE_NUMBER]"
type input "[PHONE_NUMBER]"
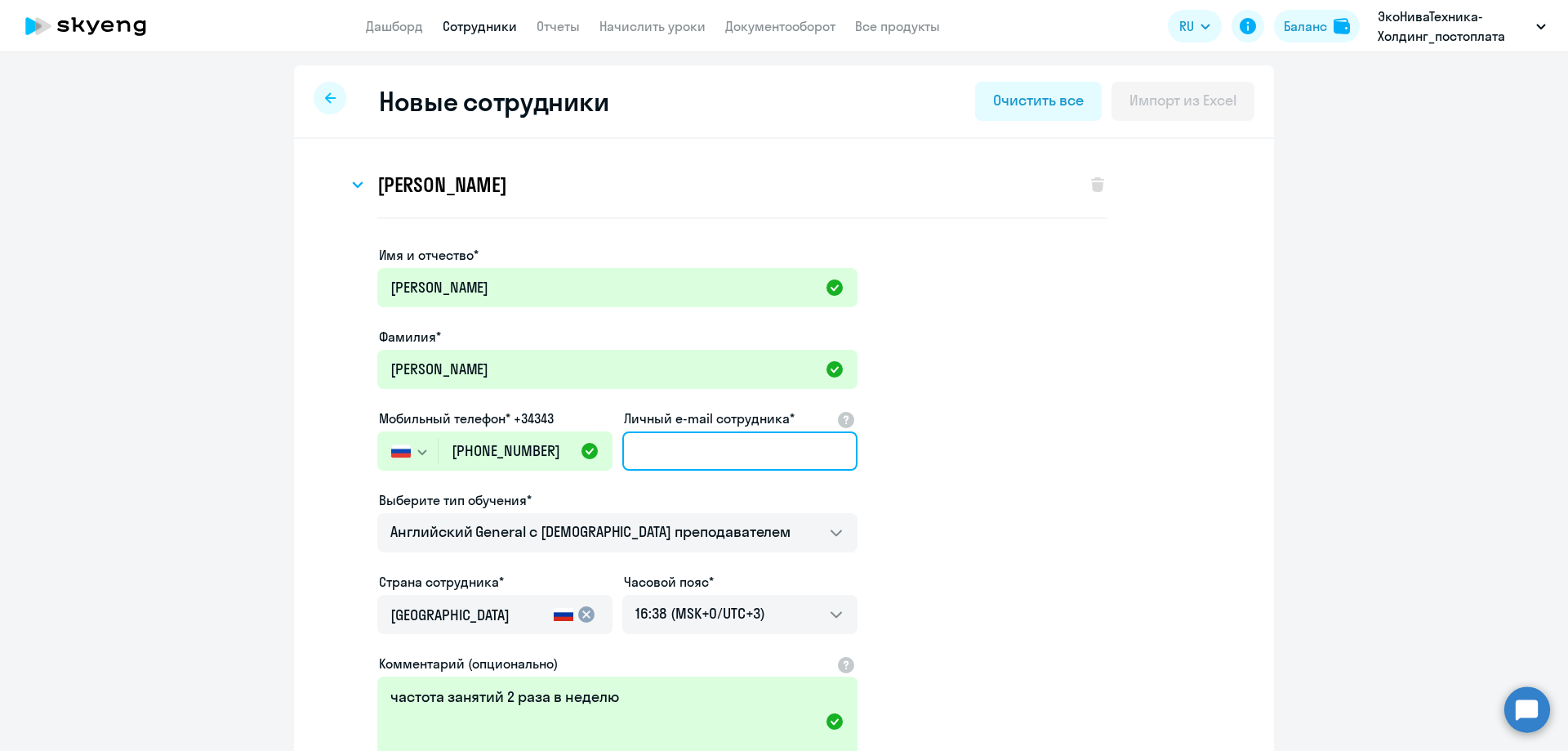
click at [677, 459] on input "Личный e-mail сотрудника*" at bounding box center [739, 450] width 235 height 39
paste input "[PERSON_NAME][EMAIL_ADDRESS][DOMAIN_NAME]"
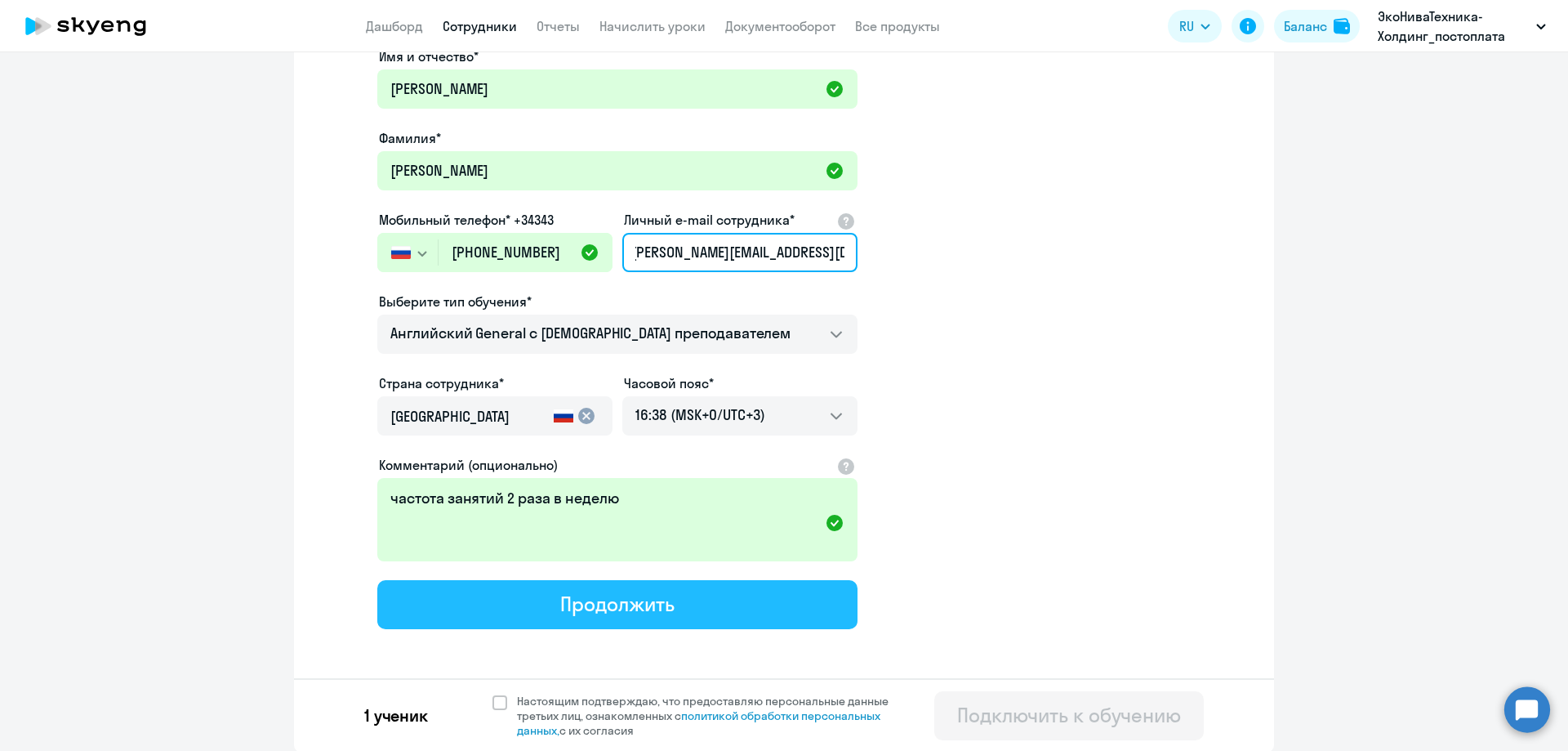
type input "[PERSON_NAME][EMAIL_ADDRESS][DOMAIN_NAME]"
click at [616, 613] on div "Продолжить" at bounding box center [616, 603] width 114 height 26
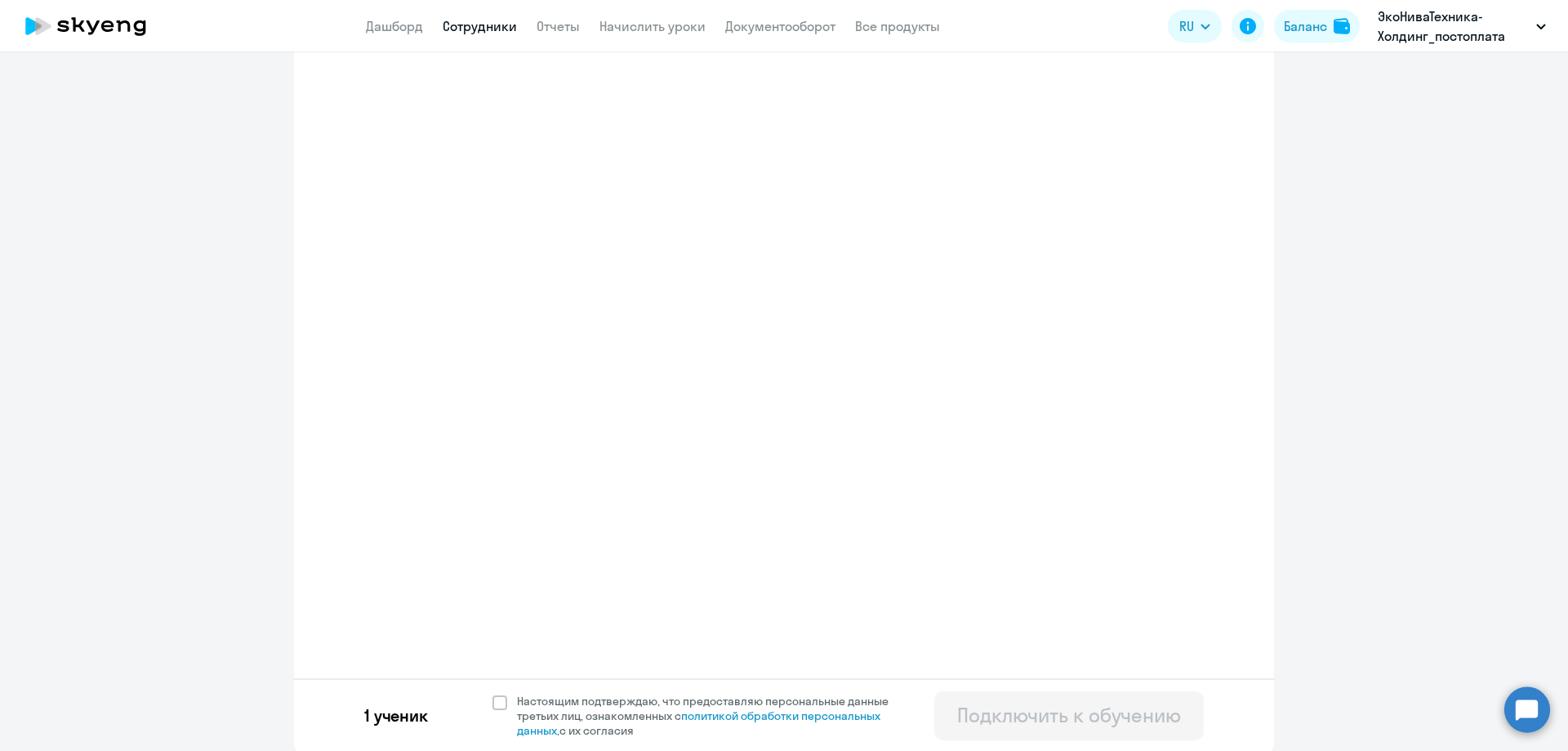
scroll to position [0, 0]
select select "english_adult_not_native_speaker"
select select "3"
select select "english_adult_not_native_speaker"
select select "3"
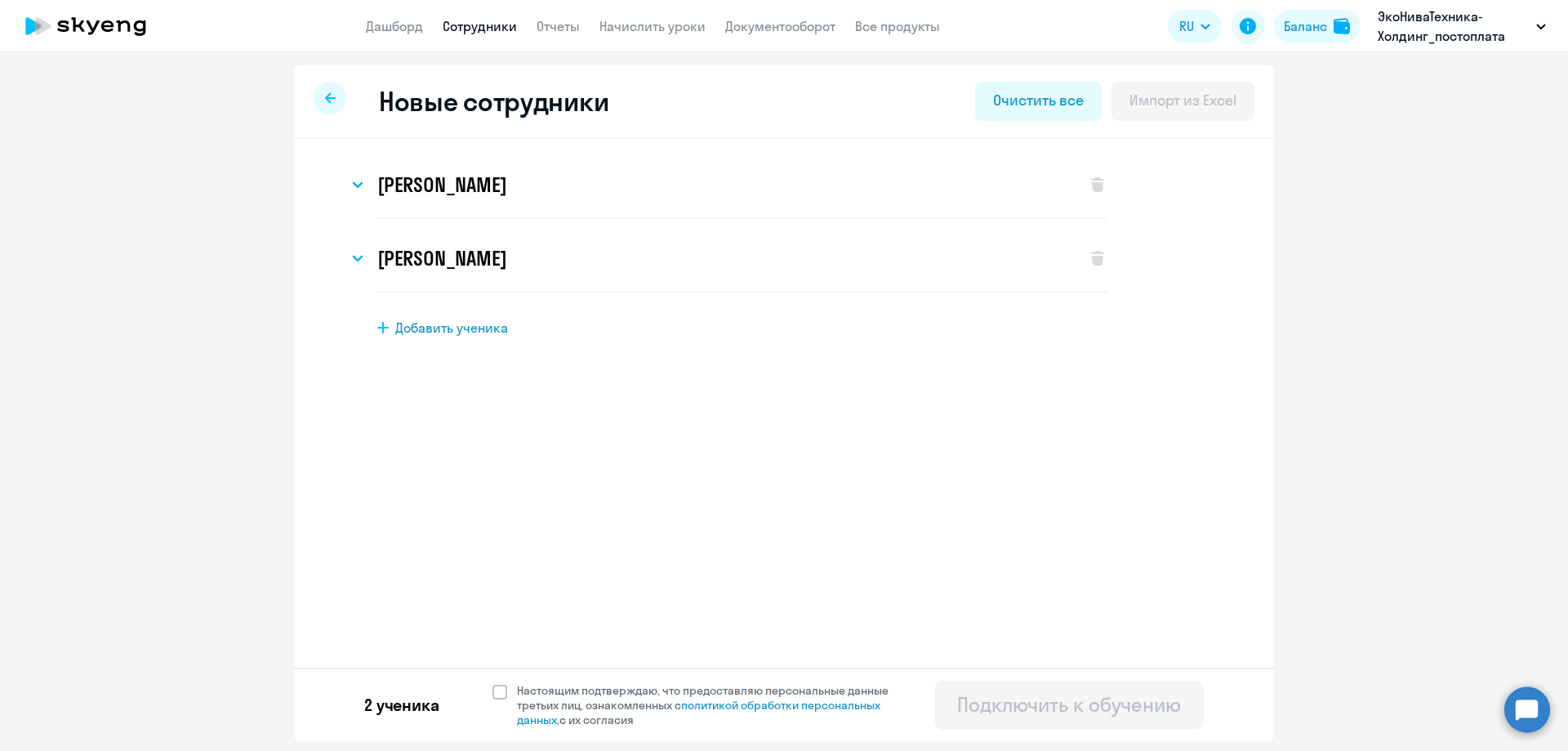
click at [457, 322] on span "Добавить ученика" at bounding box center [452, 327] width 113 height 18
select select "english_adult_not_native_speaker"
select select "3"
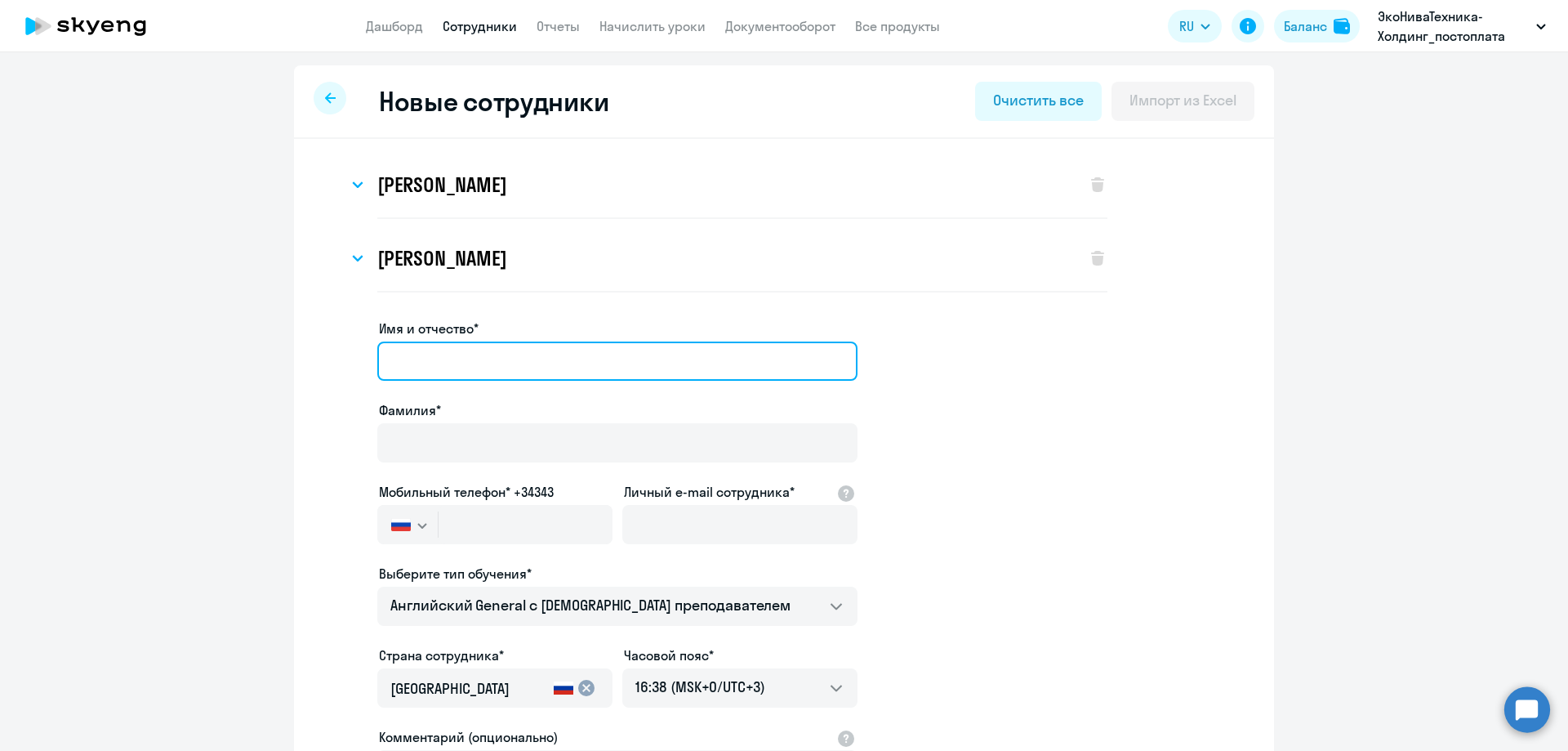
click at [439, 353] on input "Имя и отчество*" at bounding box center [617, 361] width 480 height 39
paste input "[PERSON_NAME]"
drag, startPoint x: 449, startPoint y: 364, endPoint x: 239, endPoint y: 354, distance: 210.2
click at [239, 355] on ng-component "Новые сотрудники Очистить все Импорт из Excel [PERSON_NAME] Имя и отчество* [PE…" at bounding box center [784, 544] width 1568 height 958
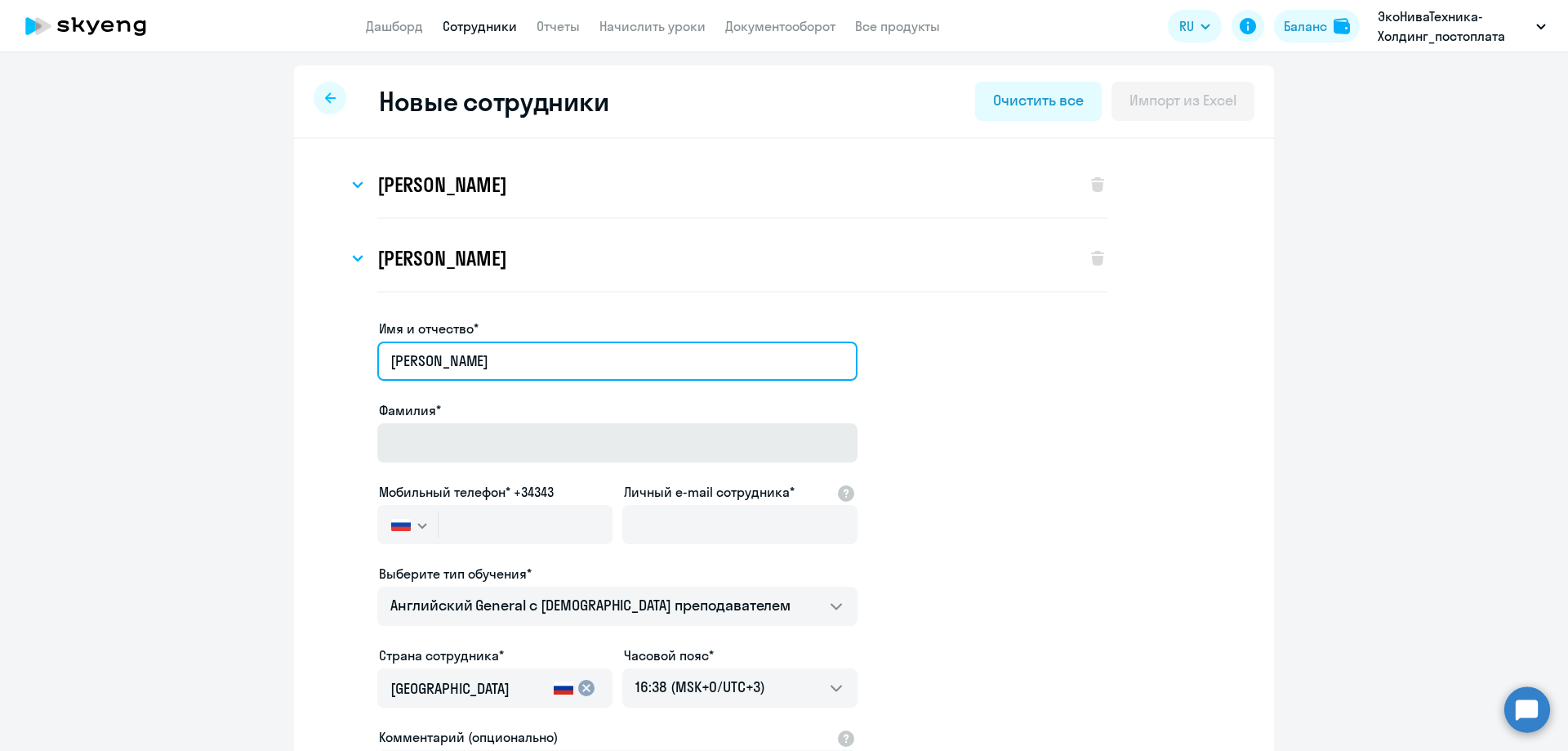
type input "[PERSON_NAME]"
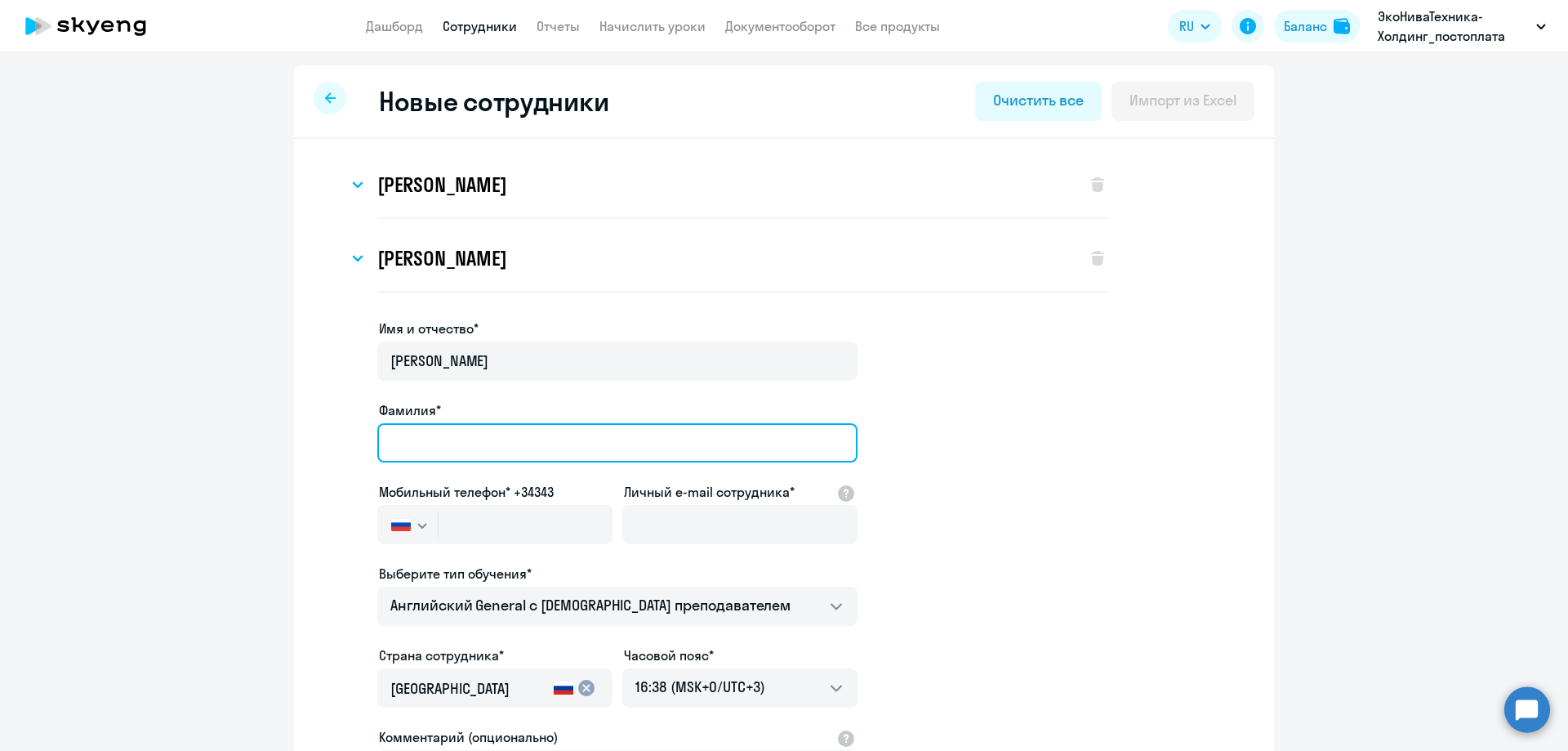
click at [392, 439] on input "Фамилия*" at bounding box center [617, 442] width 480 height 39
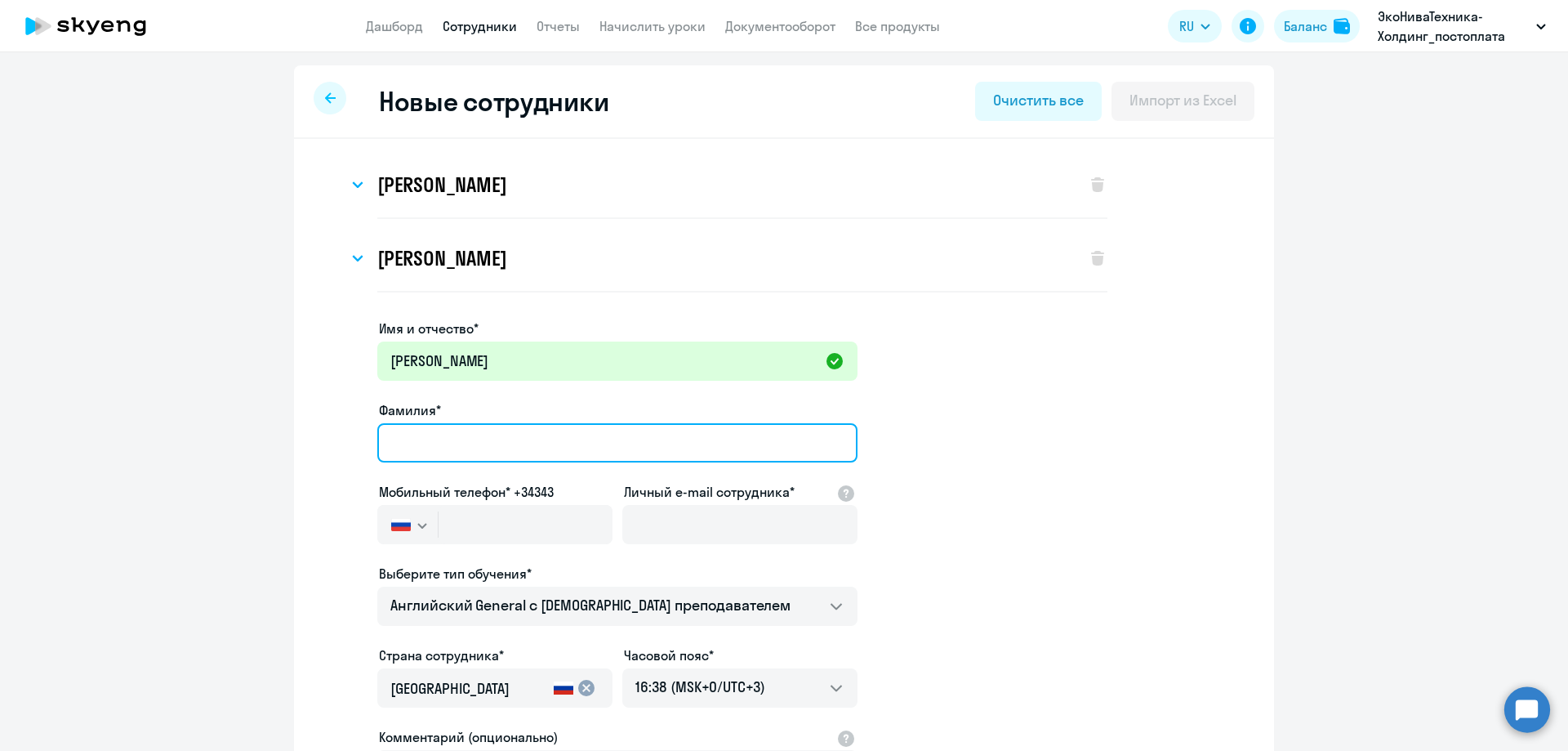
paste input "[PERSON_NAME]"
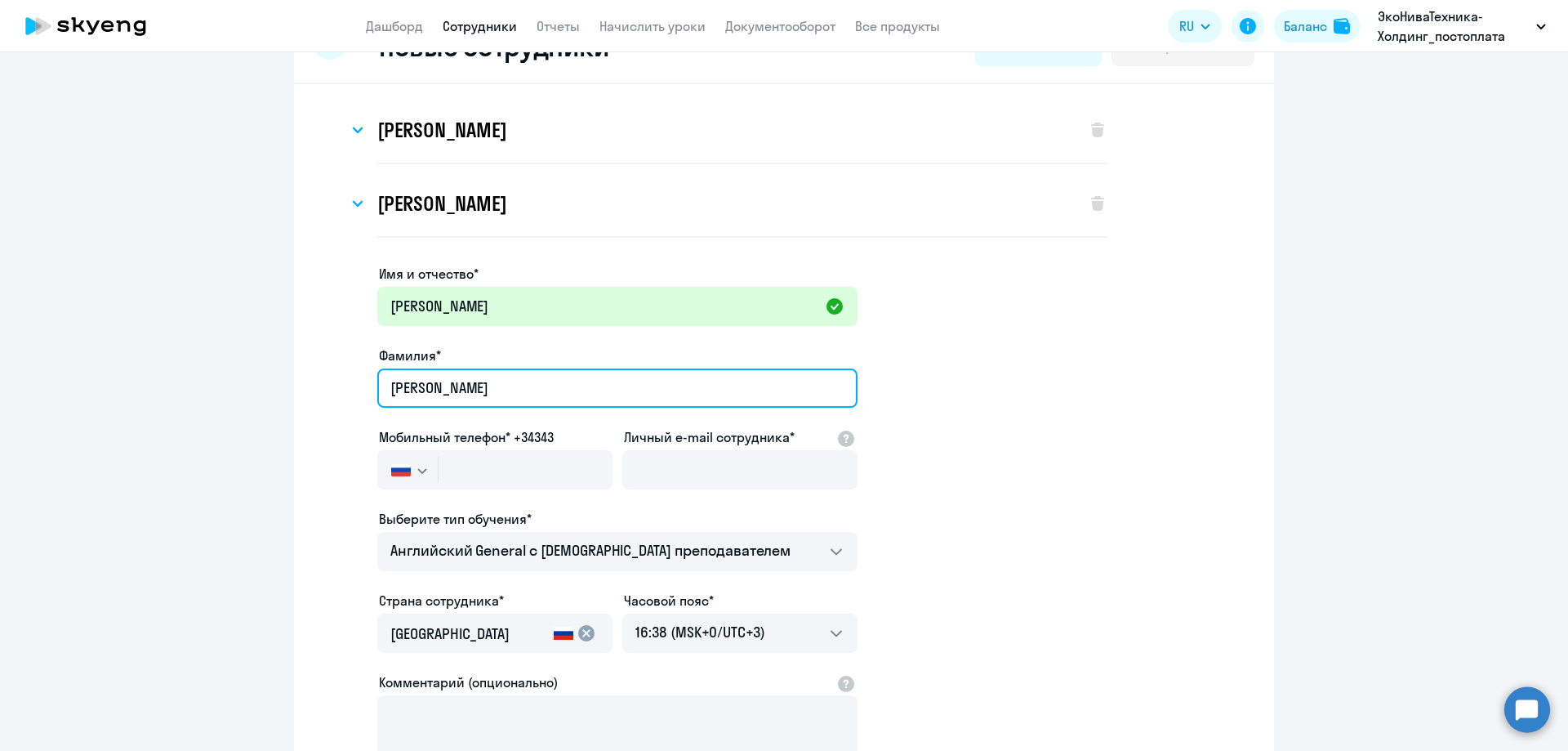
scroll to position [81, 0]
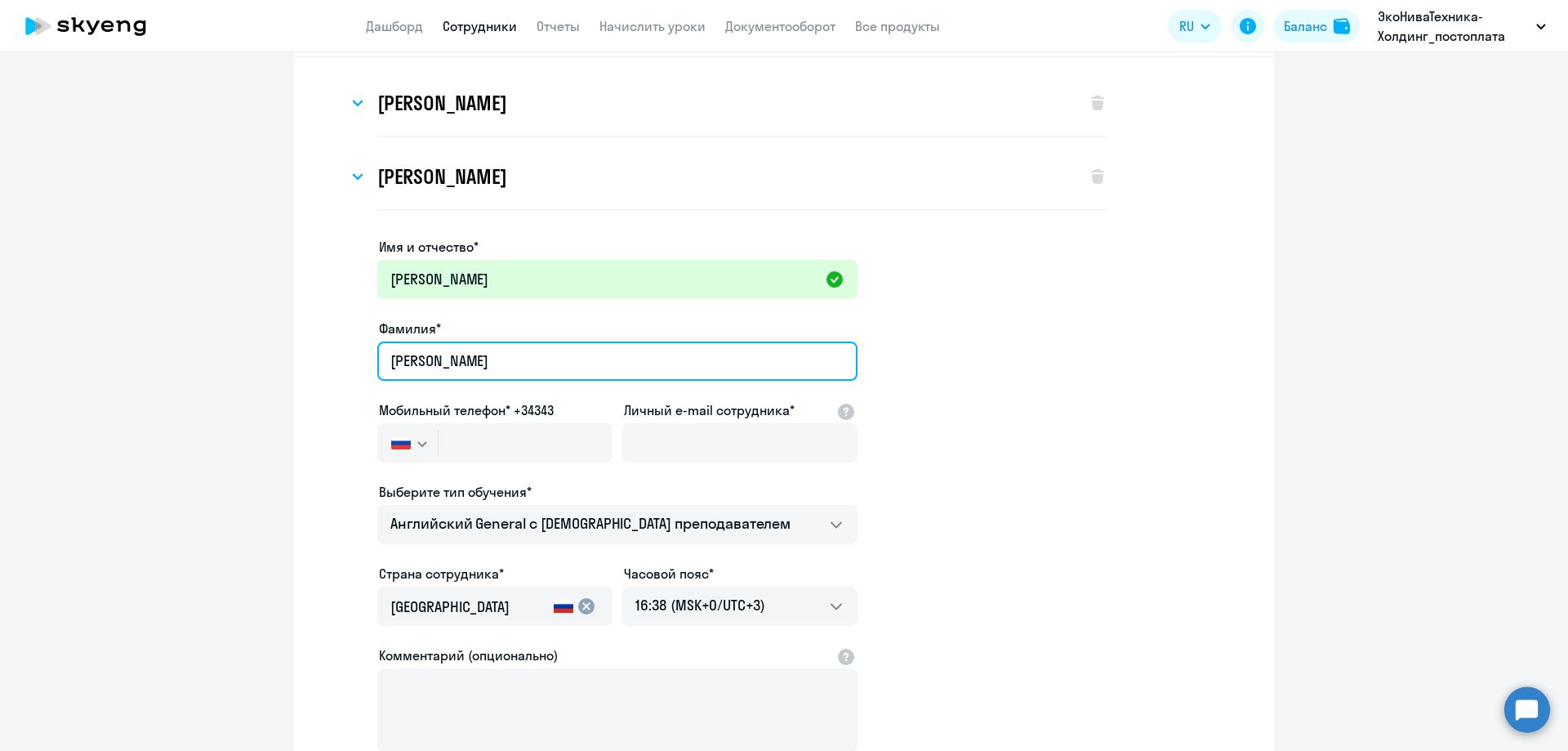
type input "[PERSON_NAME]"
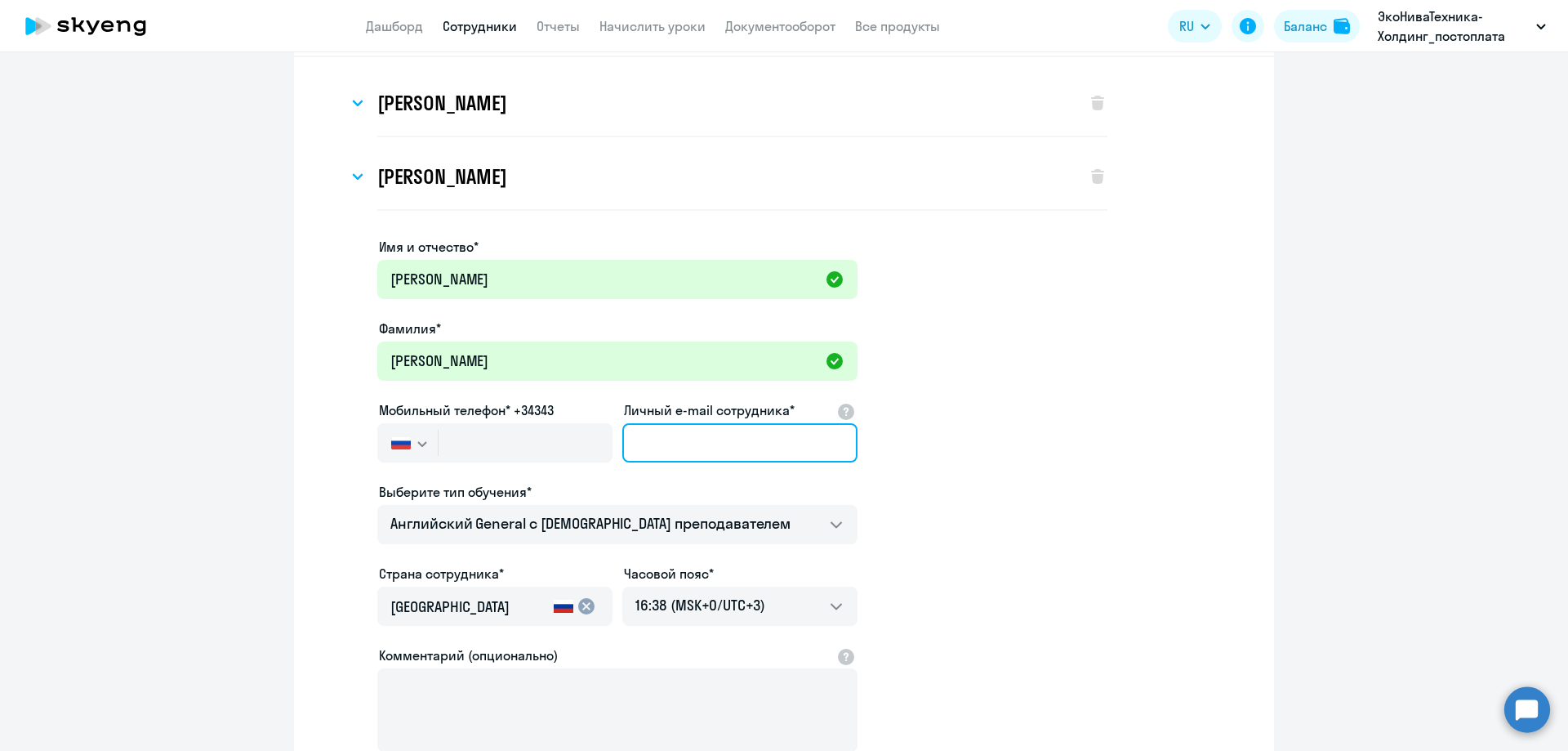
click at [640, 438] on input "Личный e-mail сотрудника*" at bounding box center [739, 442] width 235 height 39
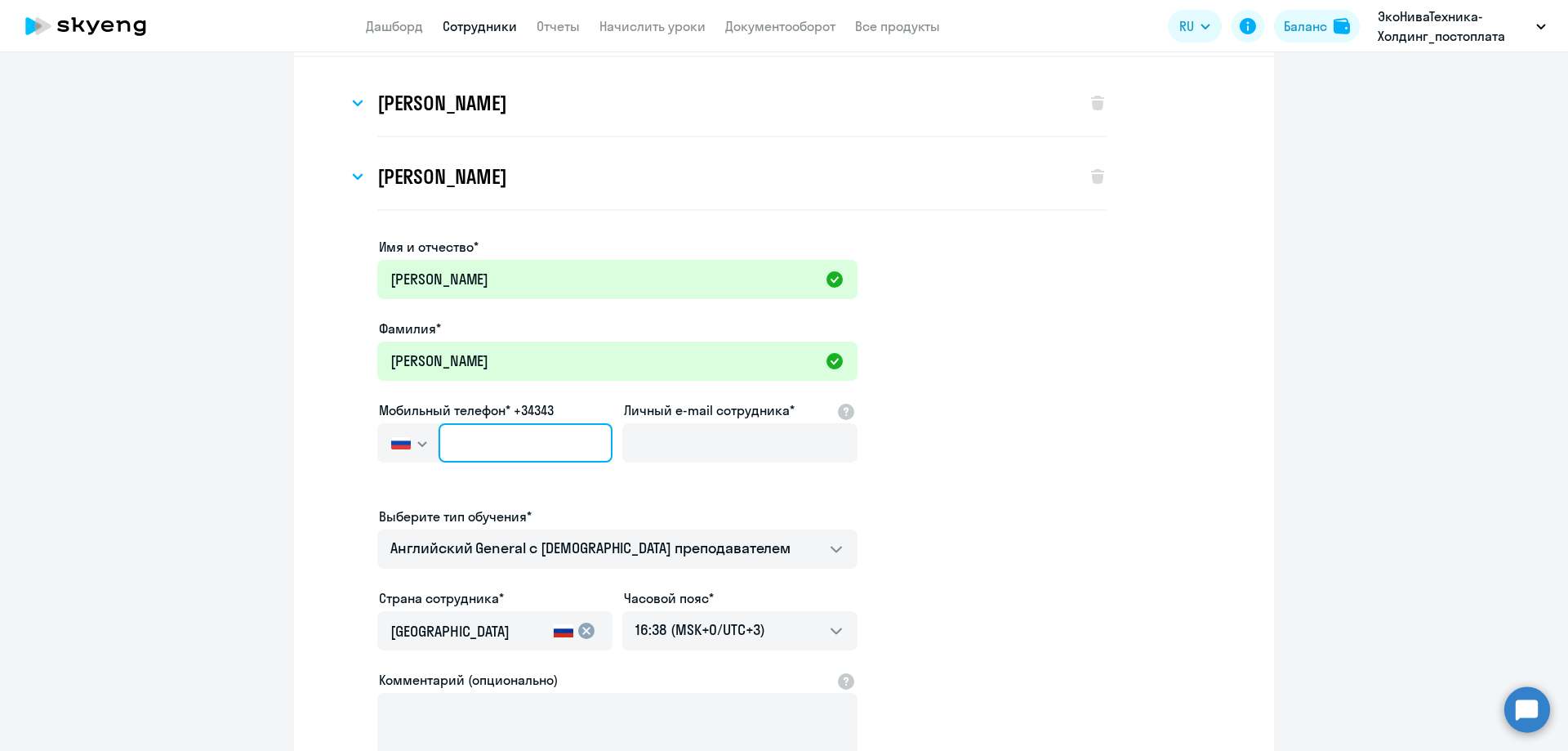
click at [557, 443] on input "text" at bounding box center [525, 442] width 174 height 39
paste input "[PHONE_NUMBER]"
type input "[PHONE_NUMBER]"
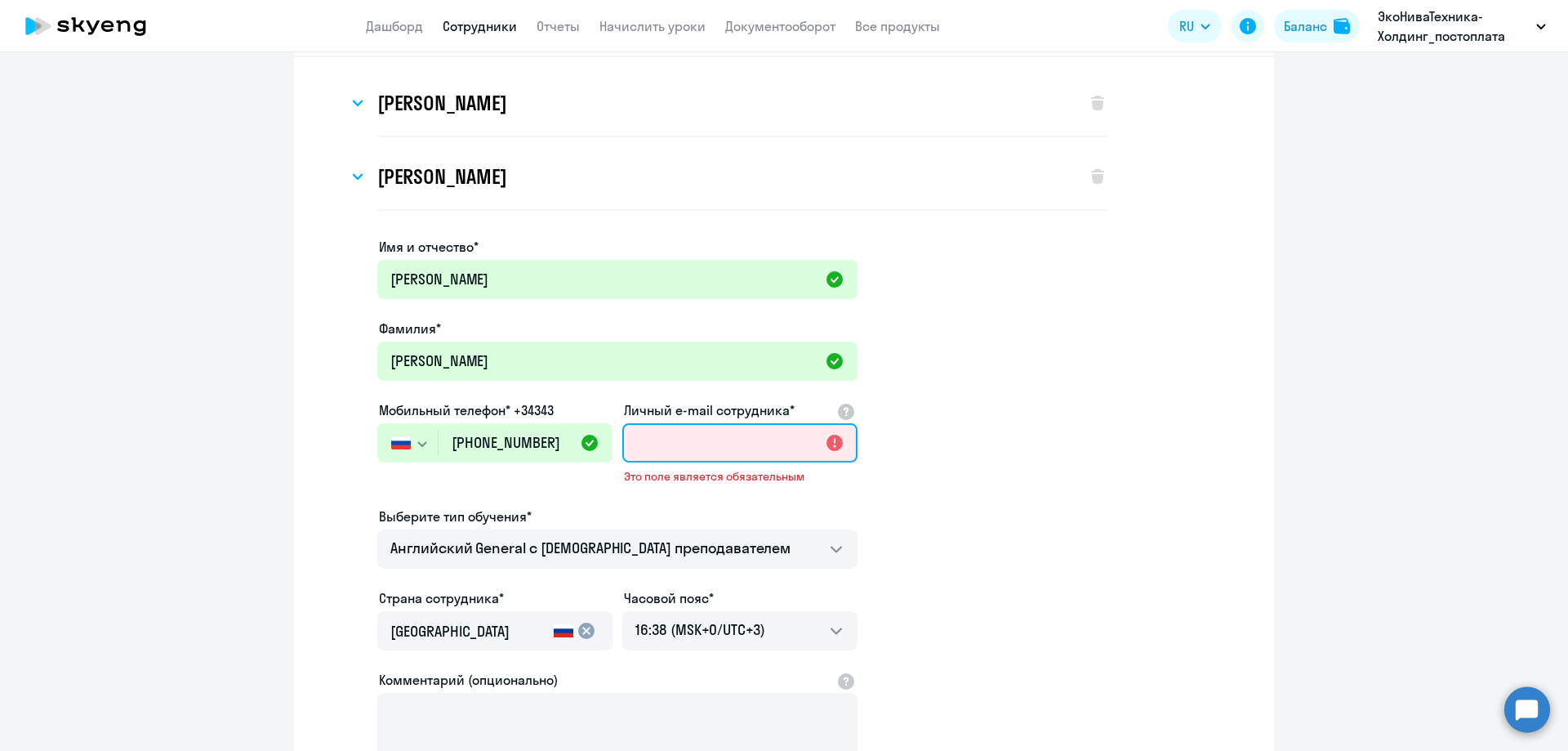
click at [664, 447] on input "Личный e-mail сотрудника*" at bounding box center [739, 442] width 235 height 39
paste input "[PERSON_NAME][EMAIL_ADDRESS][DOMAIN_NAME]"
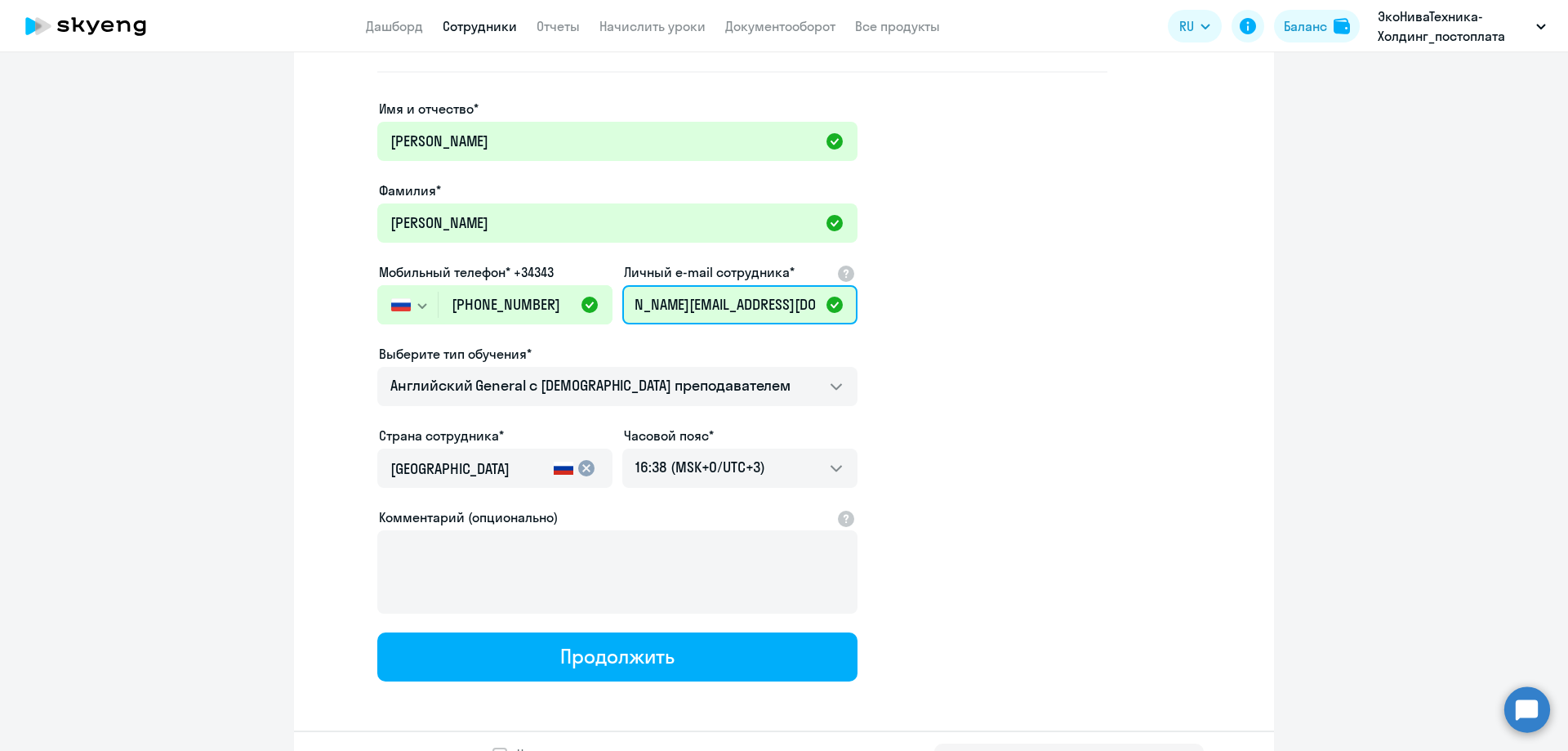
scroll to position [245, 0]
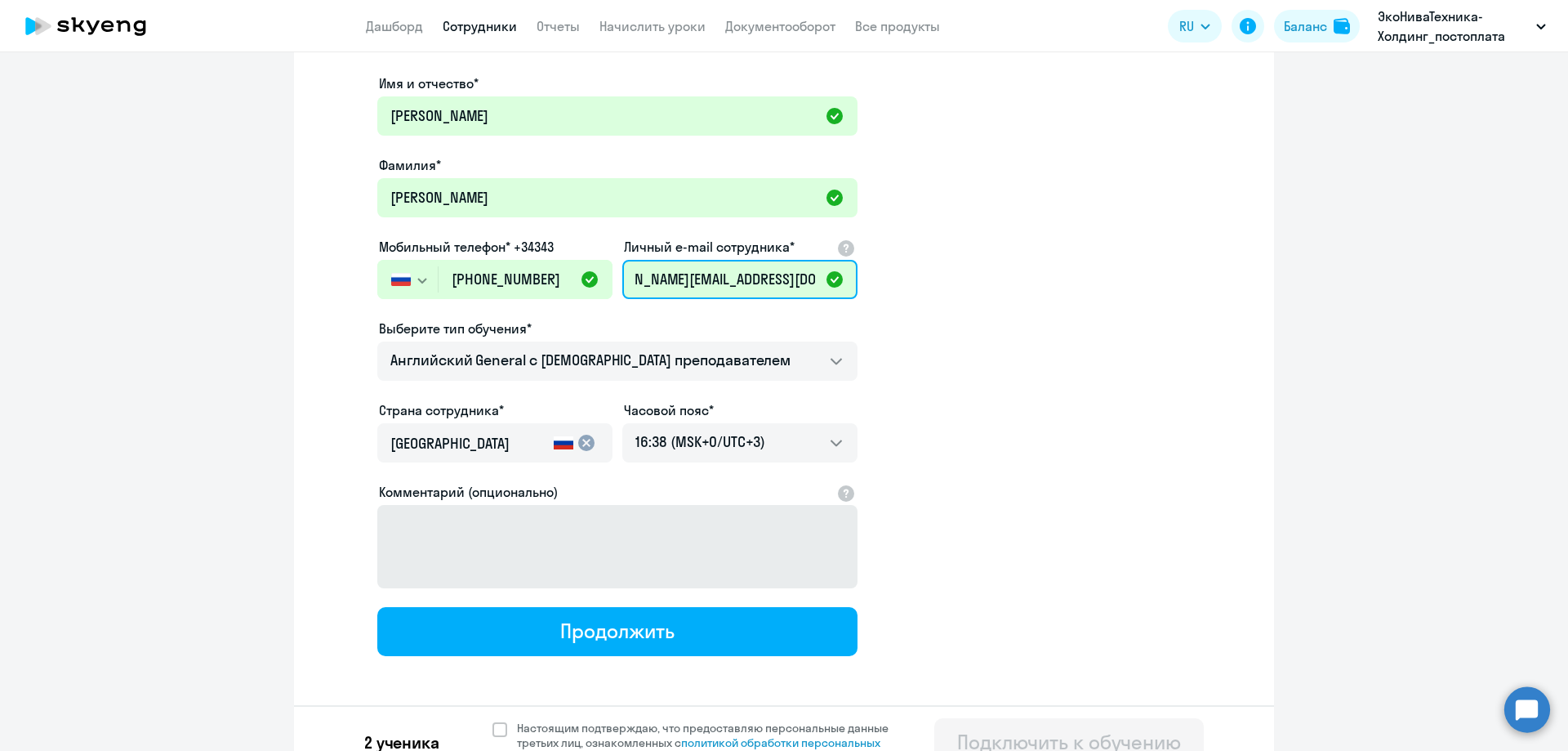
type input "[PERSON_NAME][EMAIL_ADDRESS][DOMAIN_NAME]"
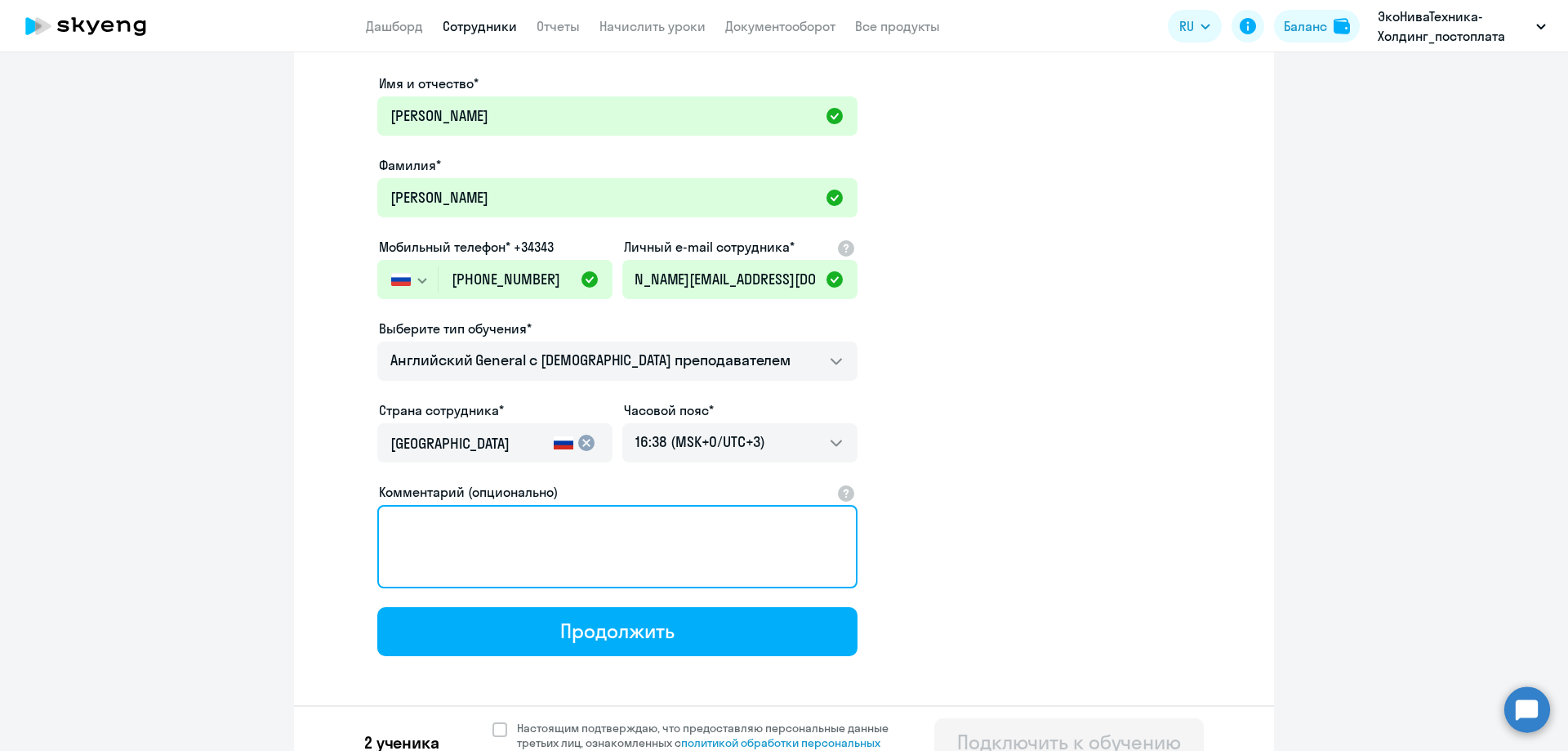
click at [508, 540] on textarea "Комментарий (опционально)" at bounding box center [617, 547] width 480 height 83
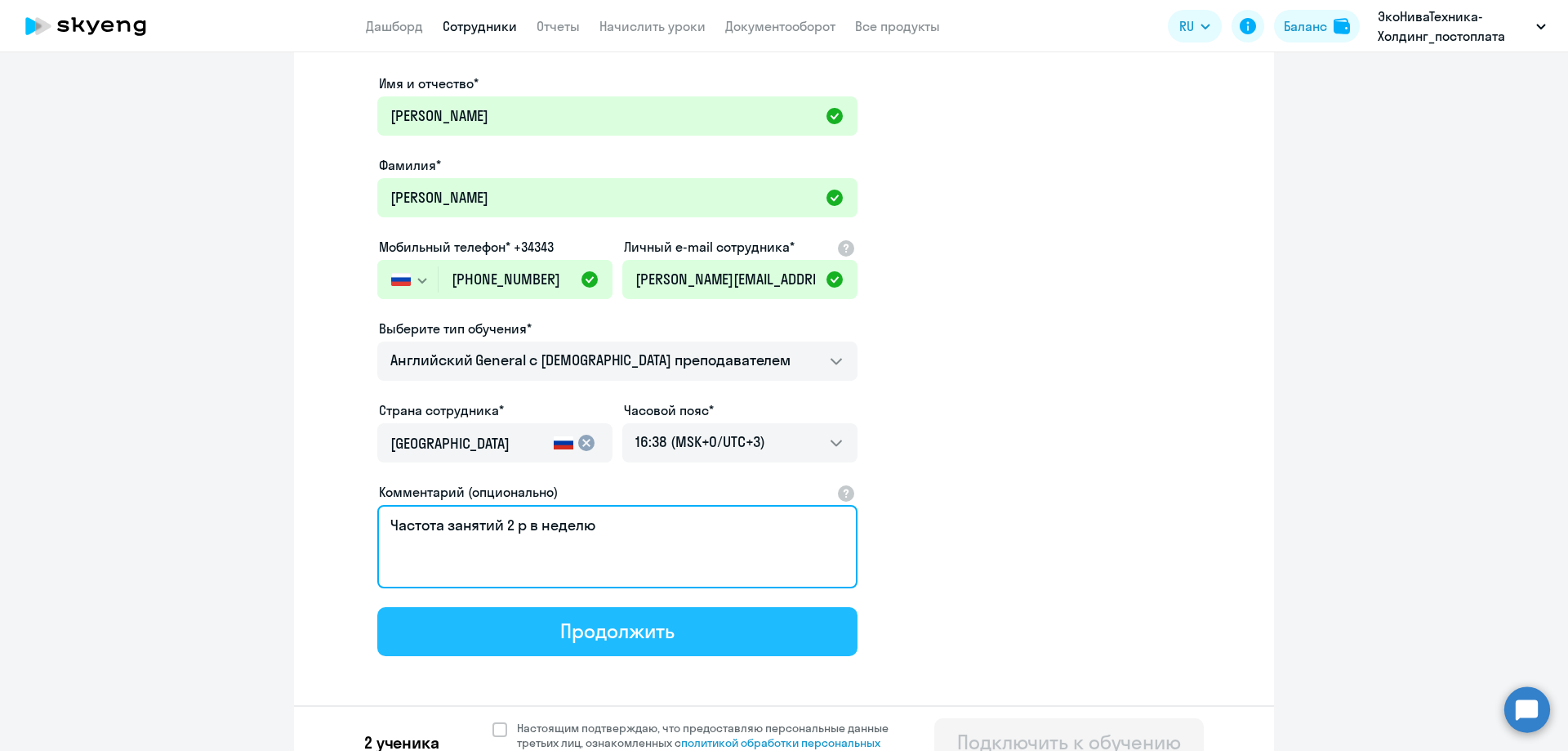
type textarea "Частота занятий 2 р в неделю"
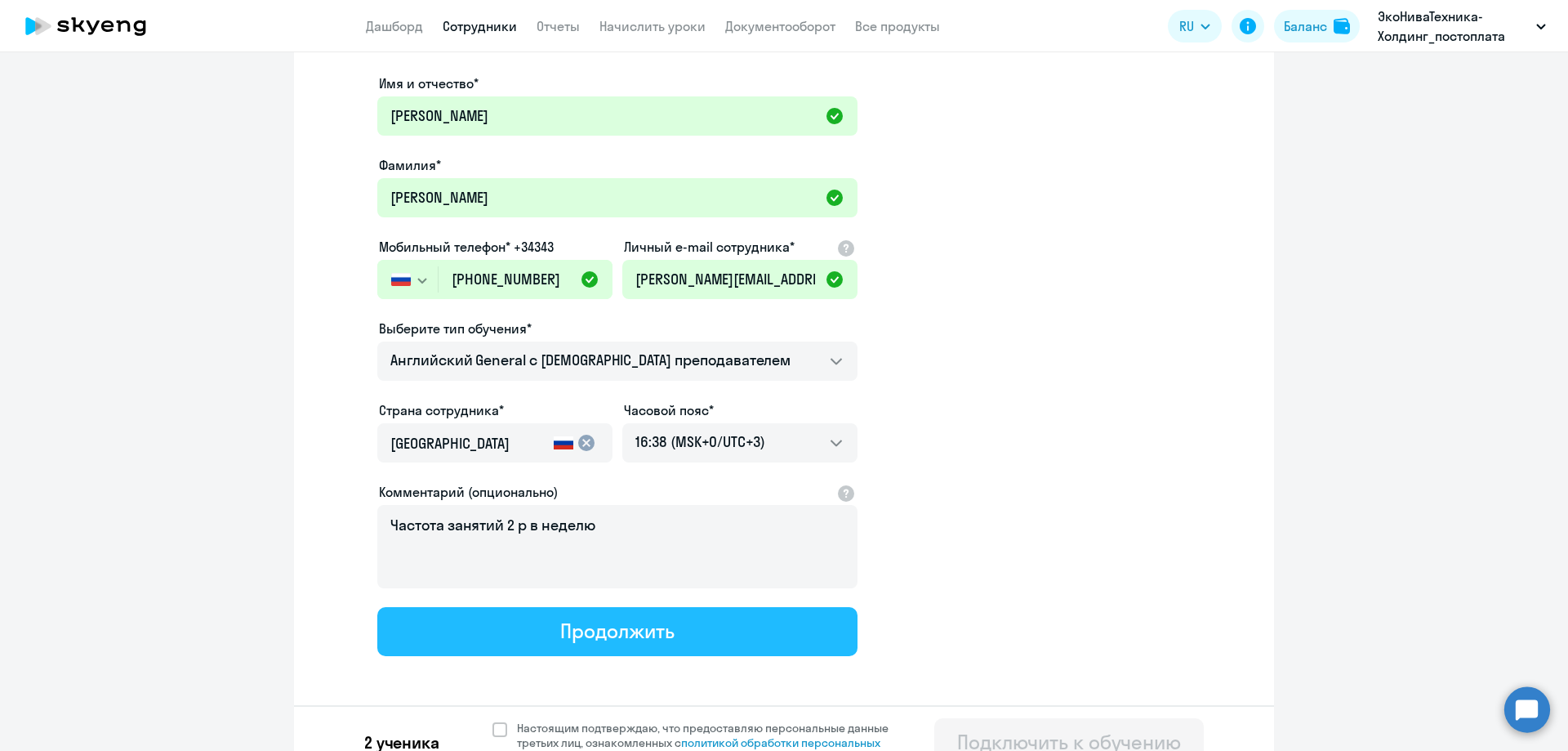
click at [610, 625] on div "Продолжить" at bounding box center [616, 630] width 114 height 26
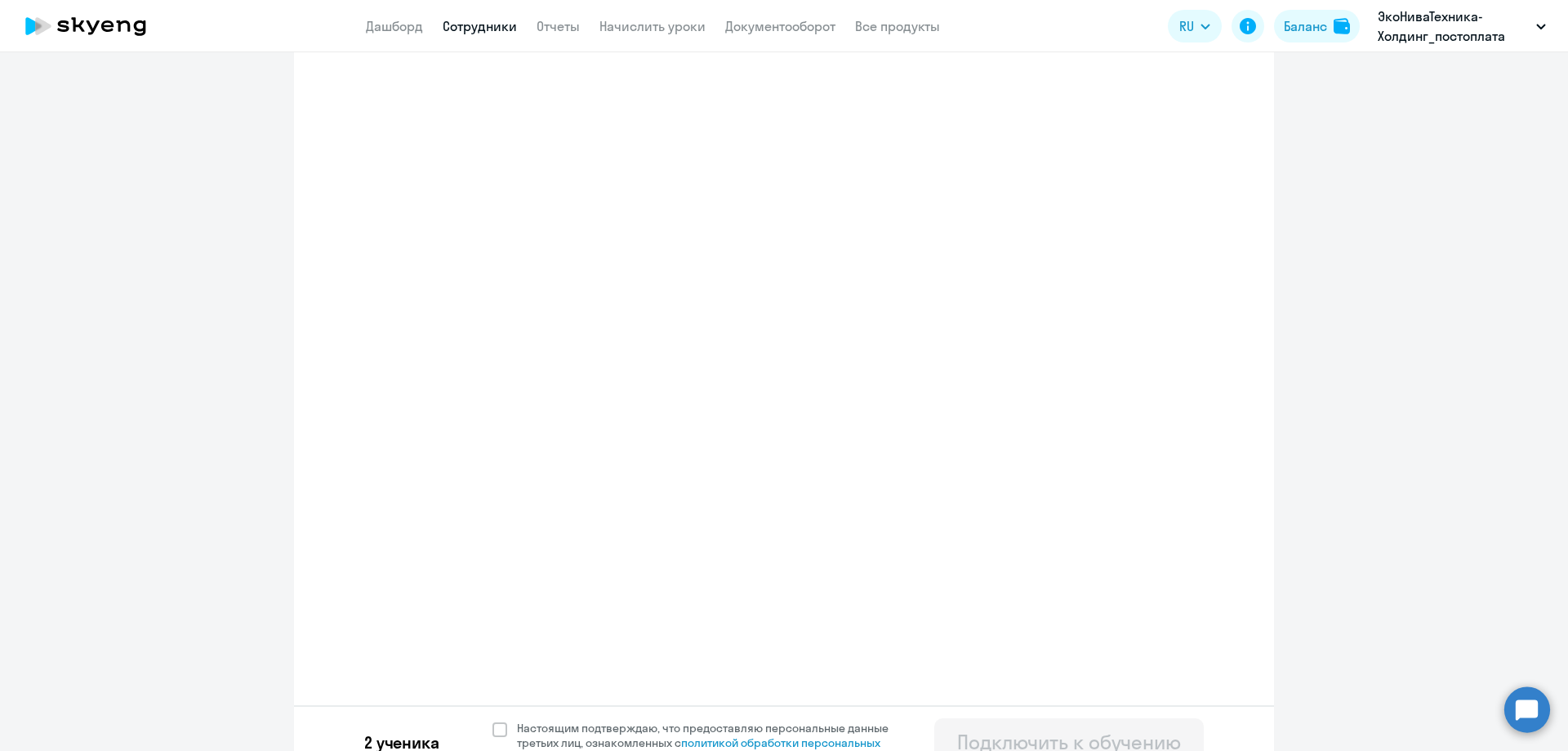
select select "english_adult_not_native_speaker"
select select "3"
select select "english_adult_not_native_speaker"
select select "3"
select select "english_adult_not_native_speaker"
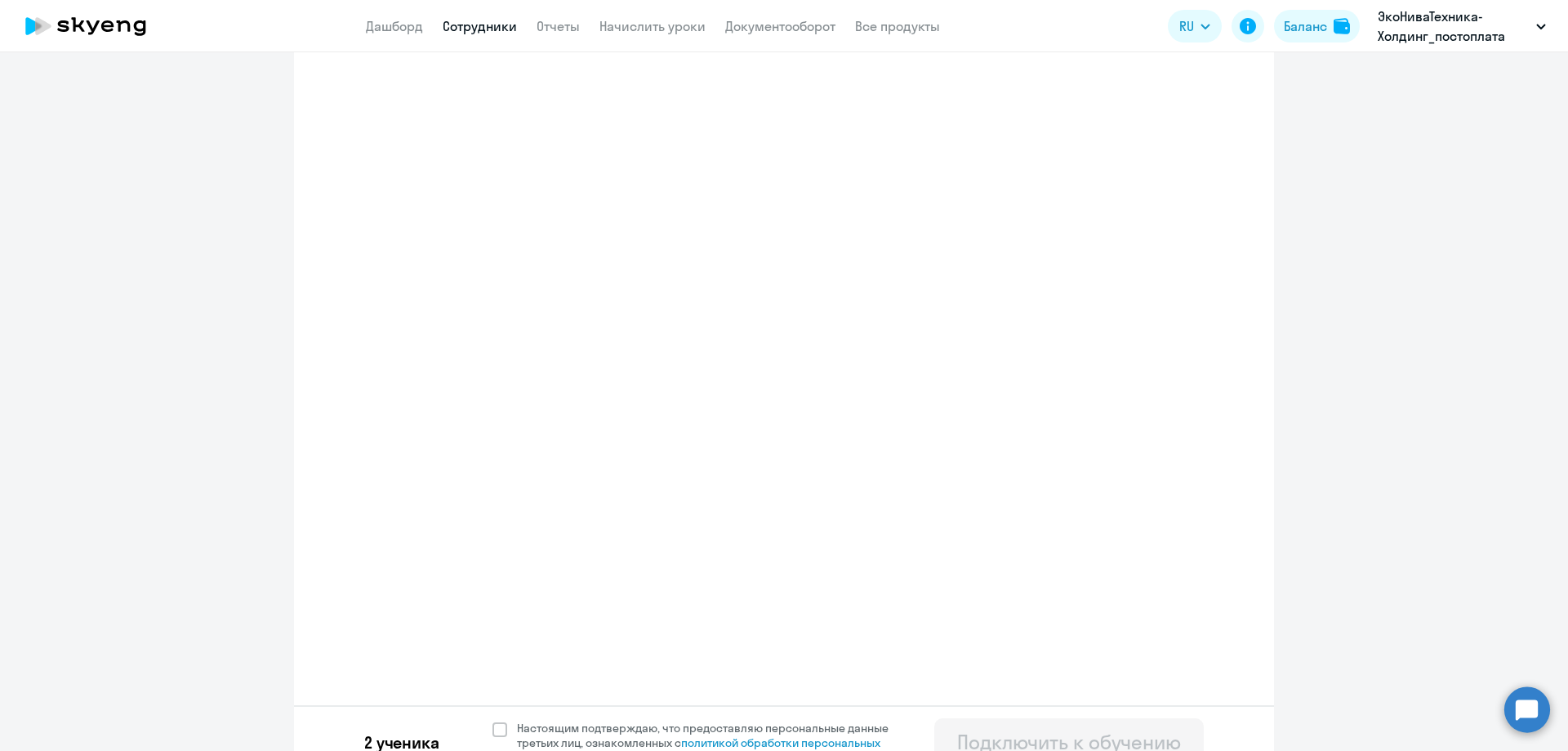
select select "3"
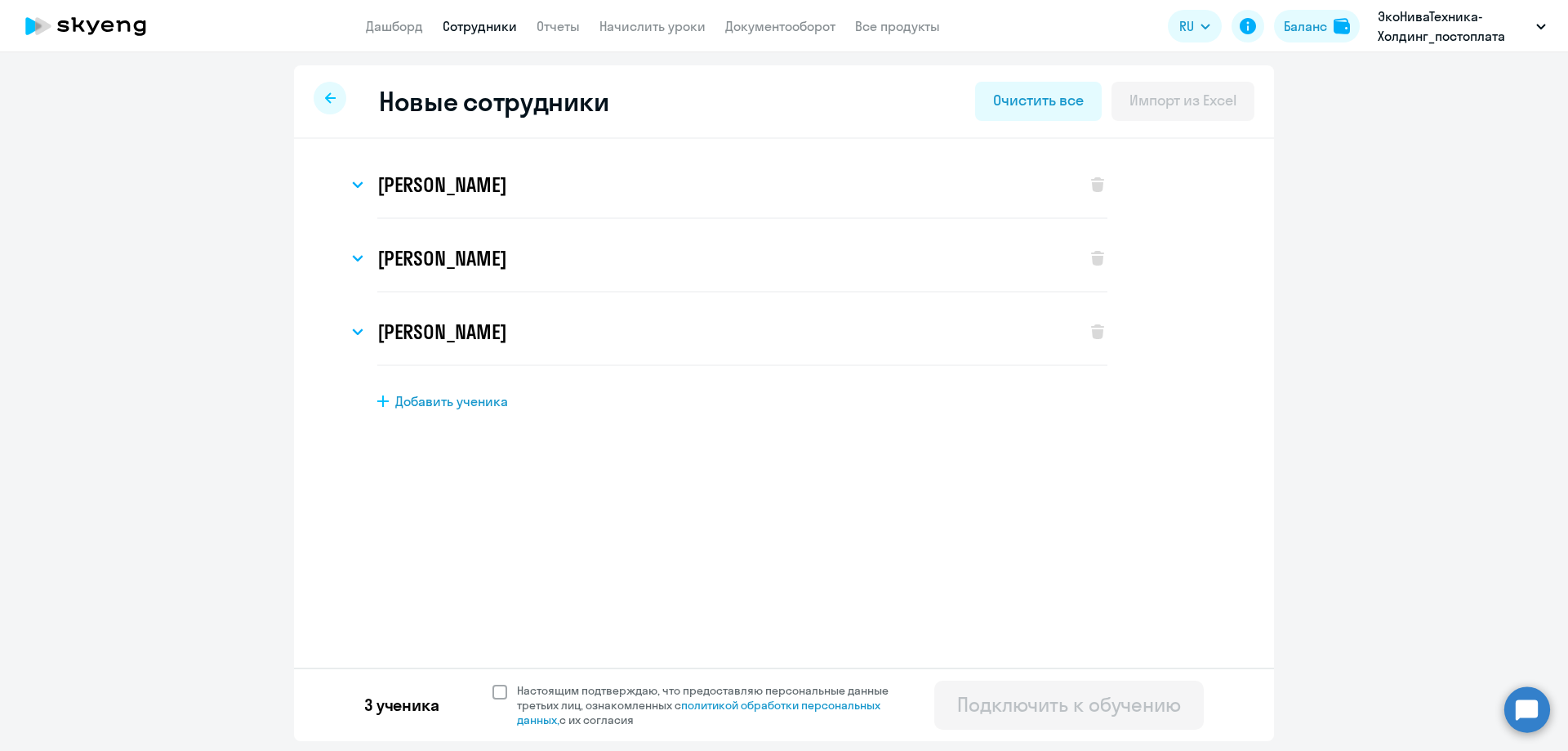
click at [505, 693] on span at bounding box center [500, 692] width 15 height 15
click at [492, 683] on input "Настоящим подтверждаю, что предоставляю персональные данные третьих лиц, ознако…" at bounding box center [492, 682] width 1 height 1
checkbox input "true"
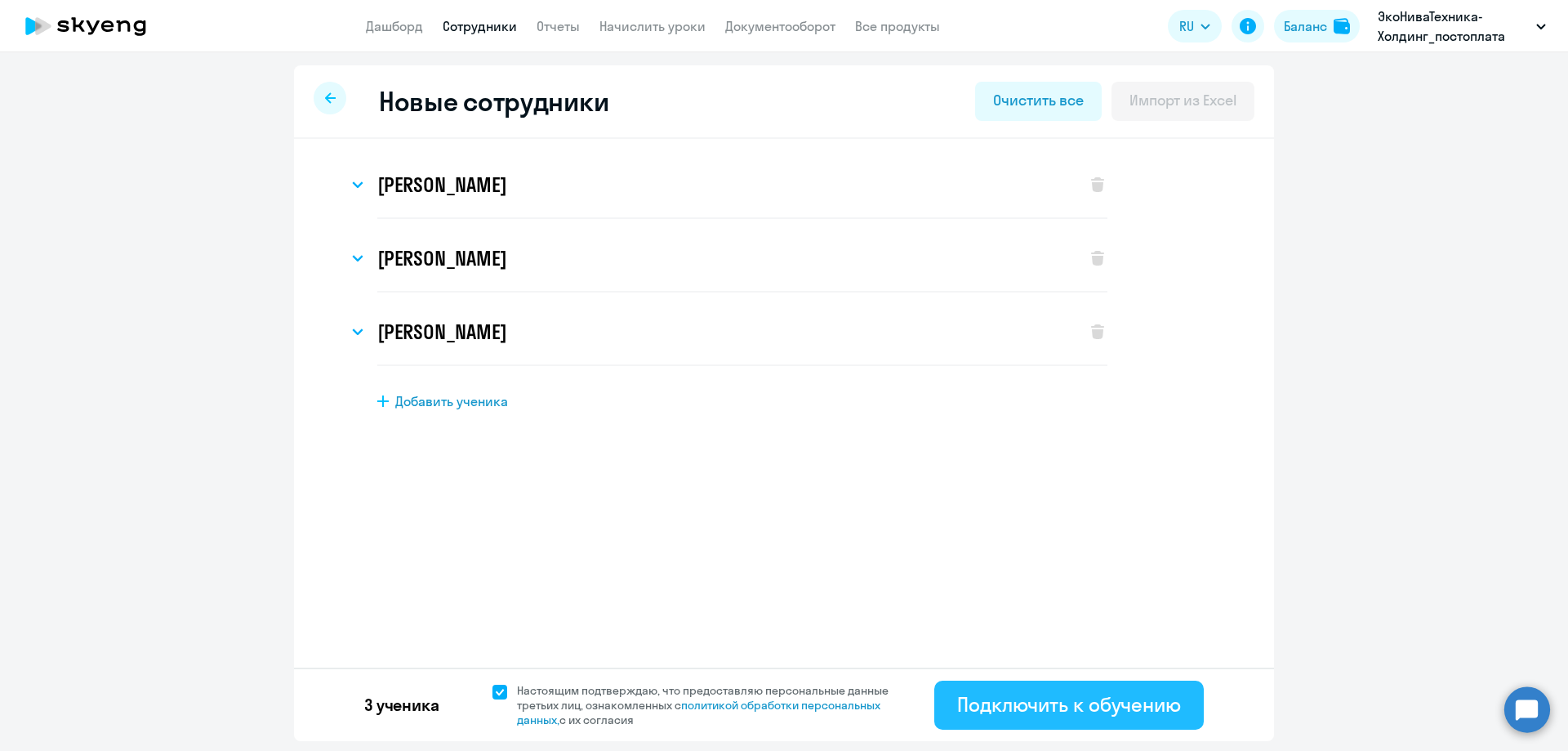
click at [1048, 722] on button "Подключить к обучению" at bounding box center [1069, 704] width 269 height 49
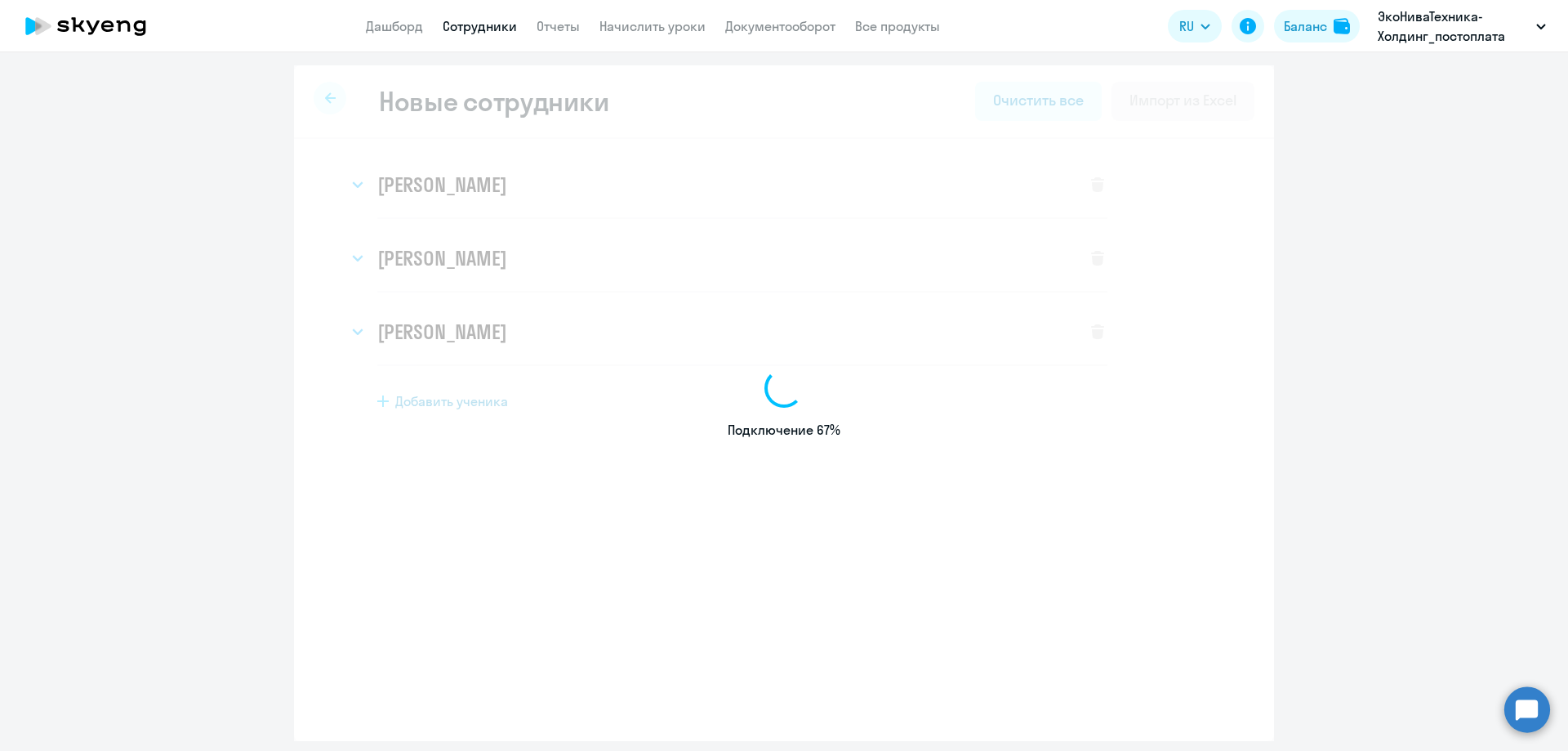
select select "english_adult_not_native_speaker"
select select "3"
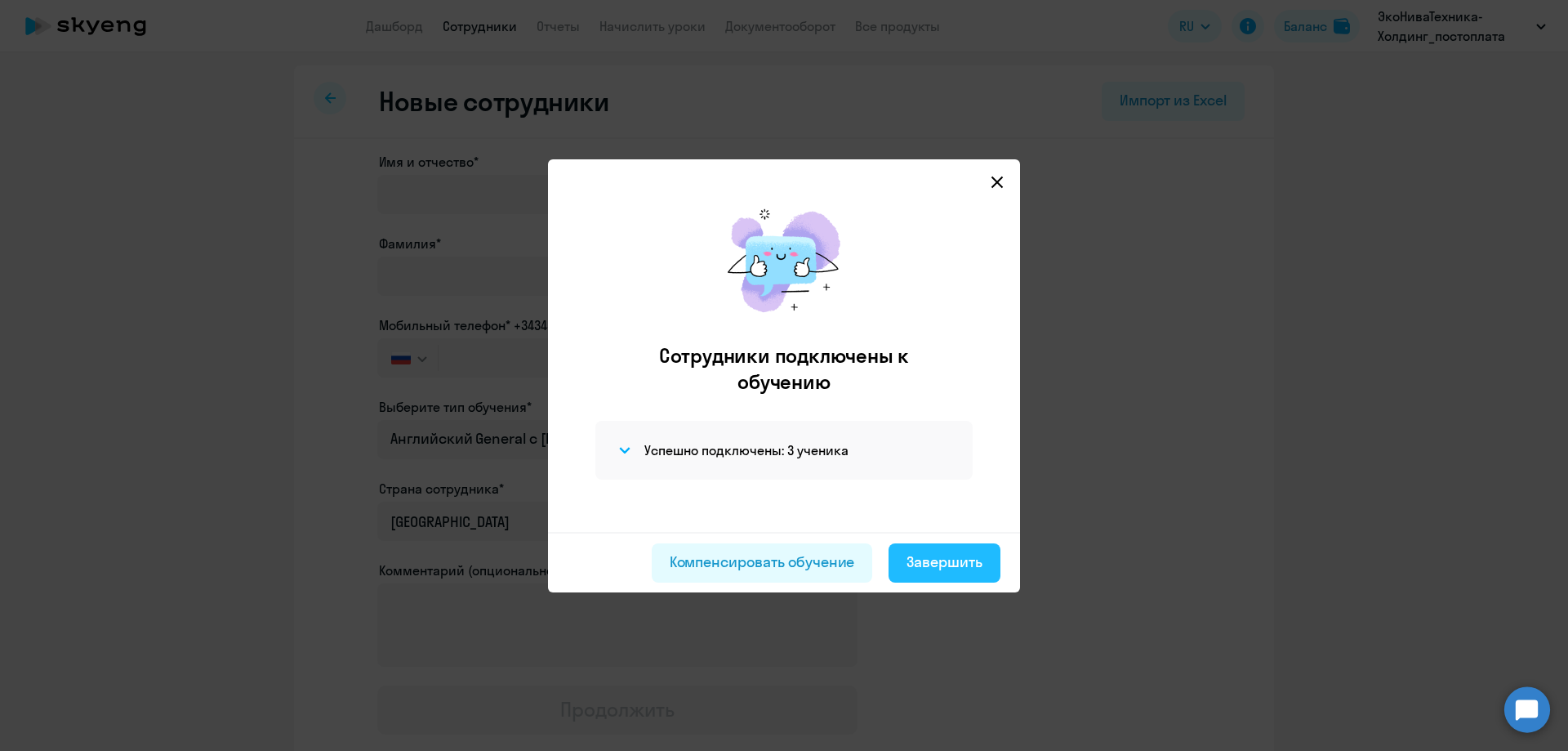
click at [956, 558] on div "Завершить" at bounding box center [943, 562] width 76 height 22
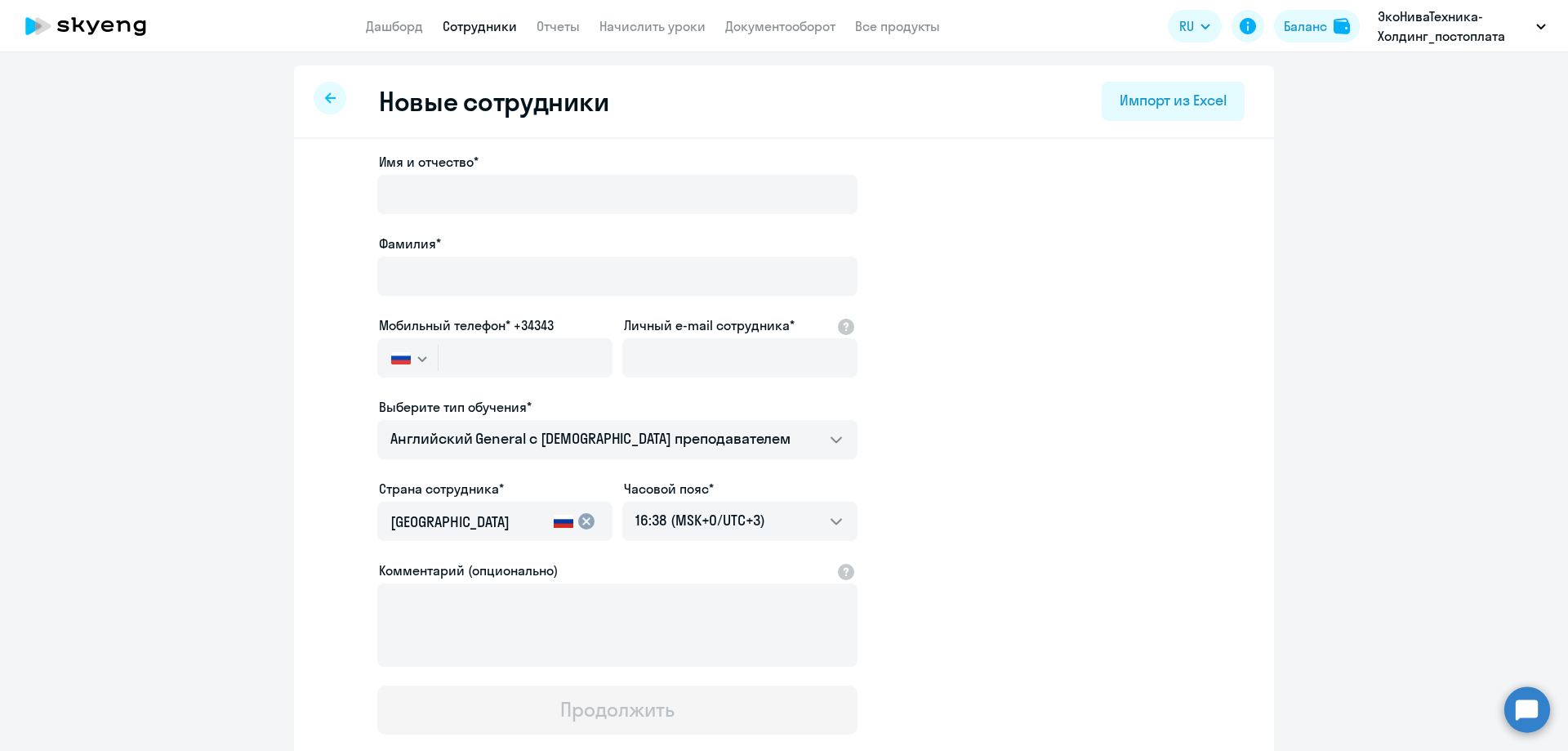
select select "30"
